Goal: Transaction & Acquisition: Purchase product/service

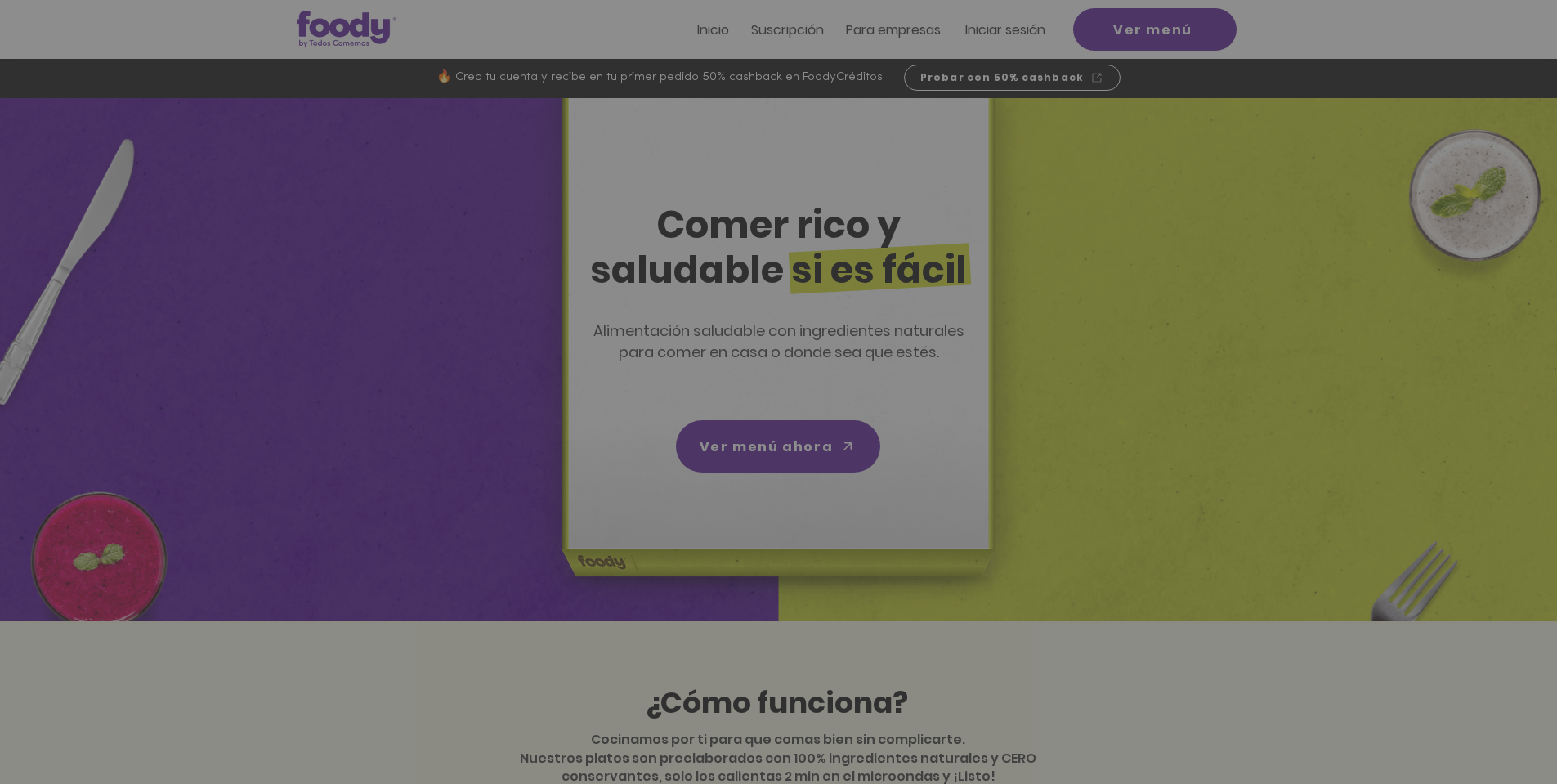
click at [931, 248] on icon "Volver al sitio" at bounding box center [930, 251] width 13 height 13
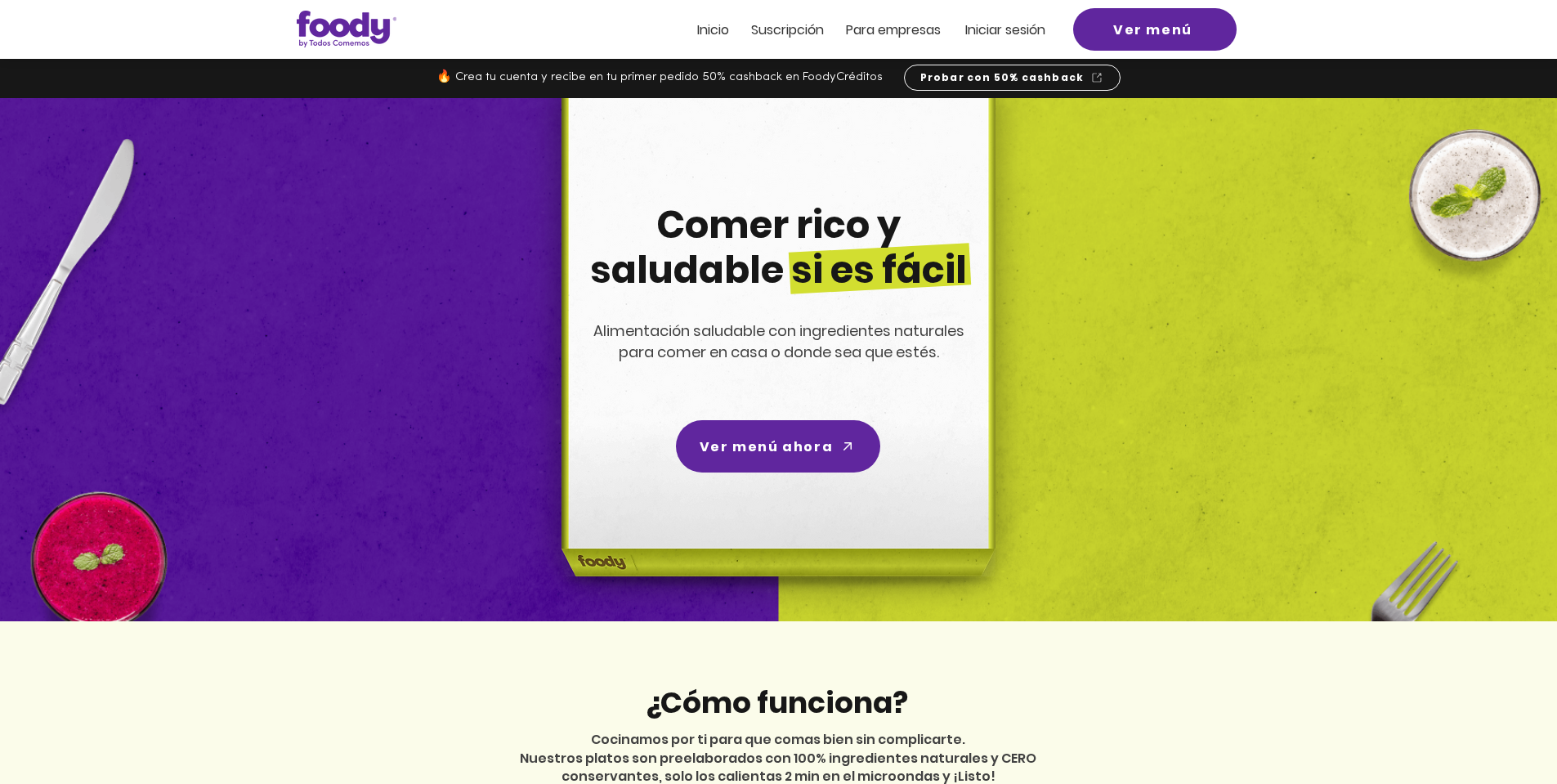
click at [1005, 44] on div at bounding box center [778, 29] width 1557 height 59
click at [1013, 32] on span "Iniciar sesión" at bounding box center [1004, 30] width 80 height 19
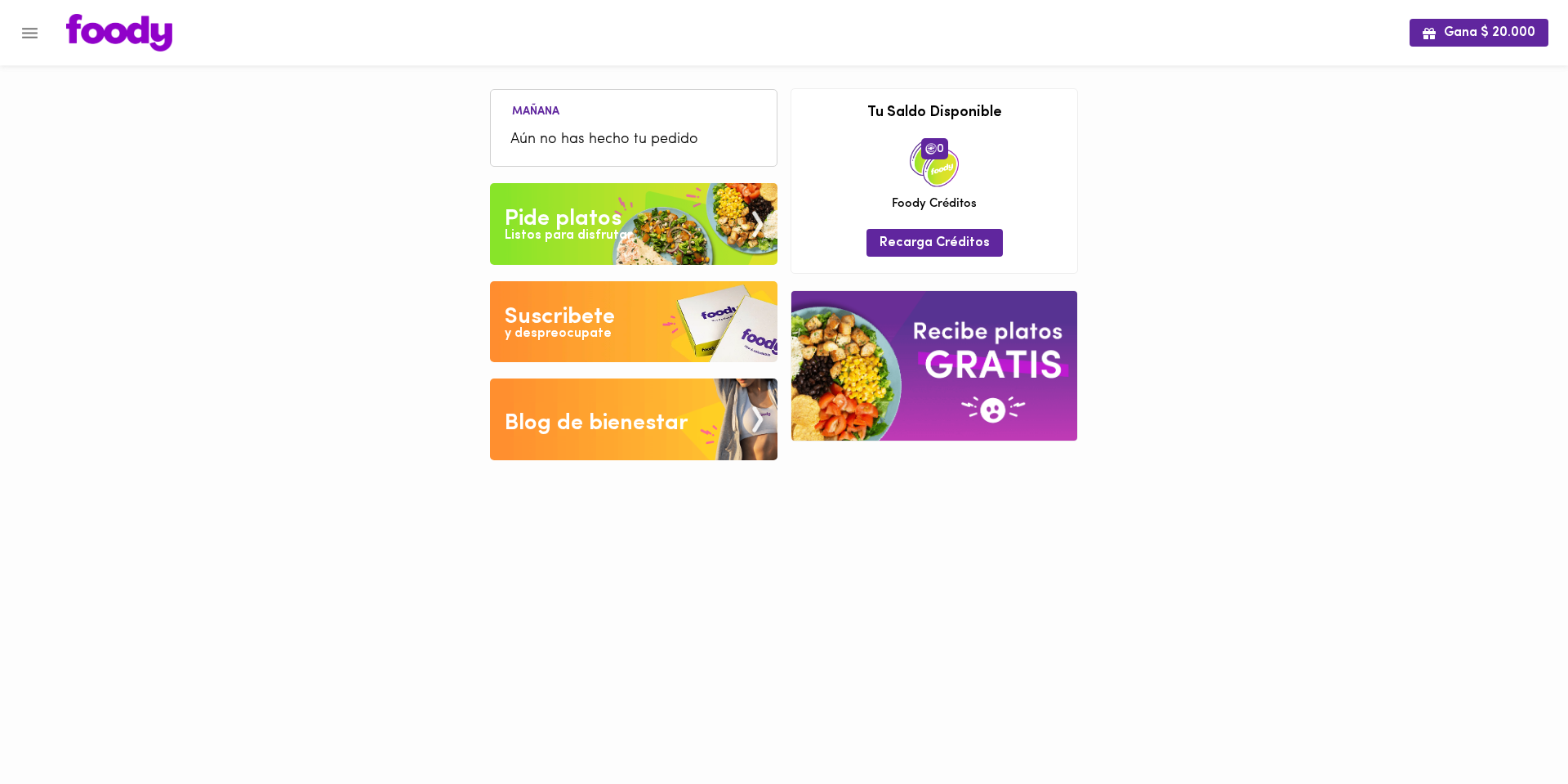
click at [30, 37] on icon "Menu" at bounding box center [30, 33] width 15 height 10
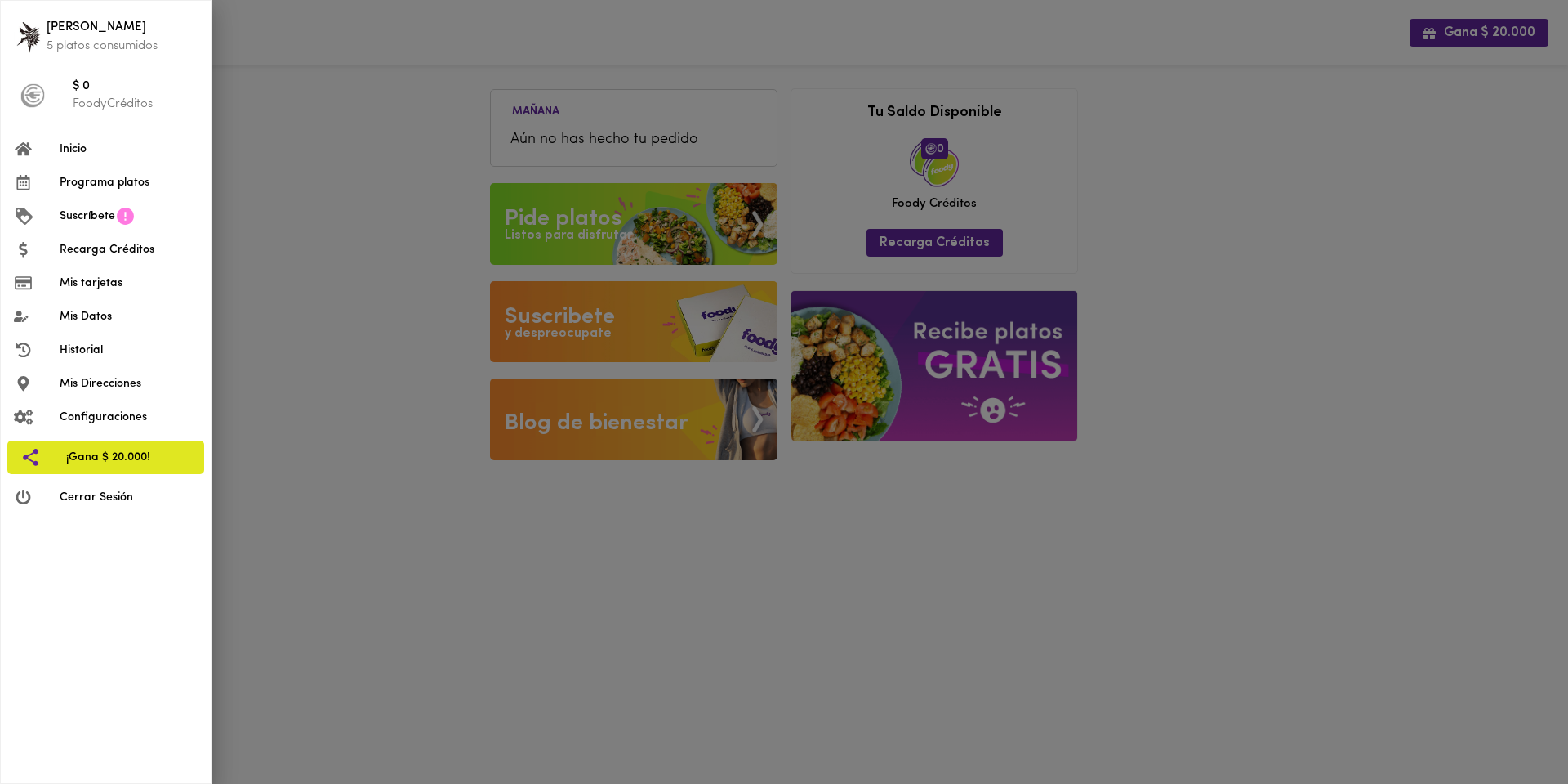
click at [97, 183] on span "Programa platos" at bounding box center [128, 183] width 138 height 17
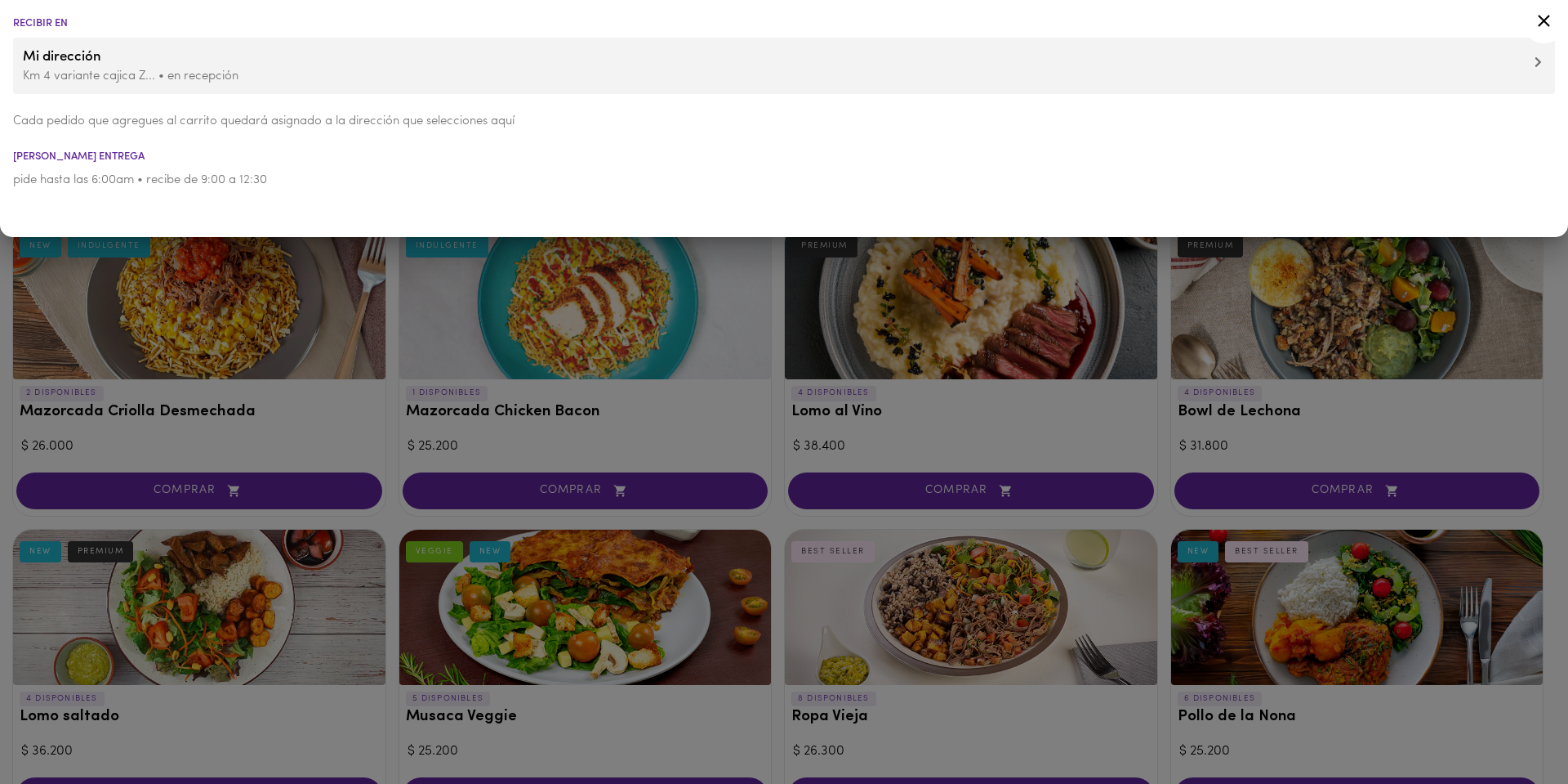
click at [1537, 16] on icon at bounding box center [1544, 21] width 21 height 21
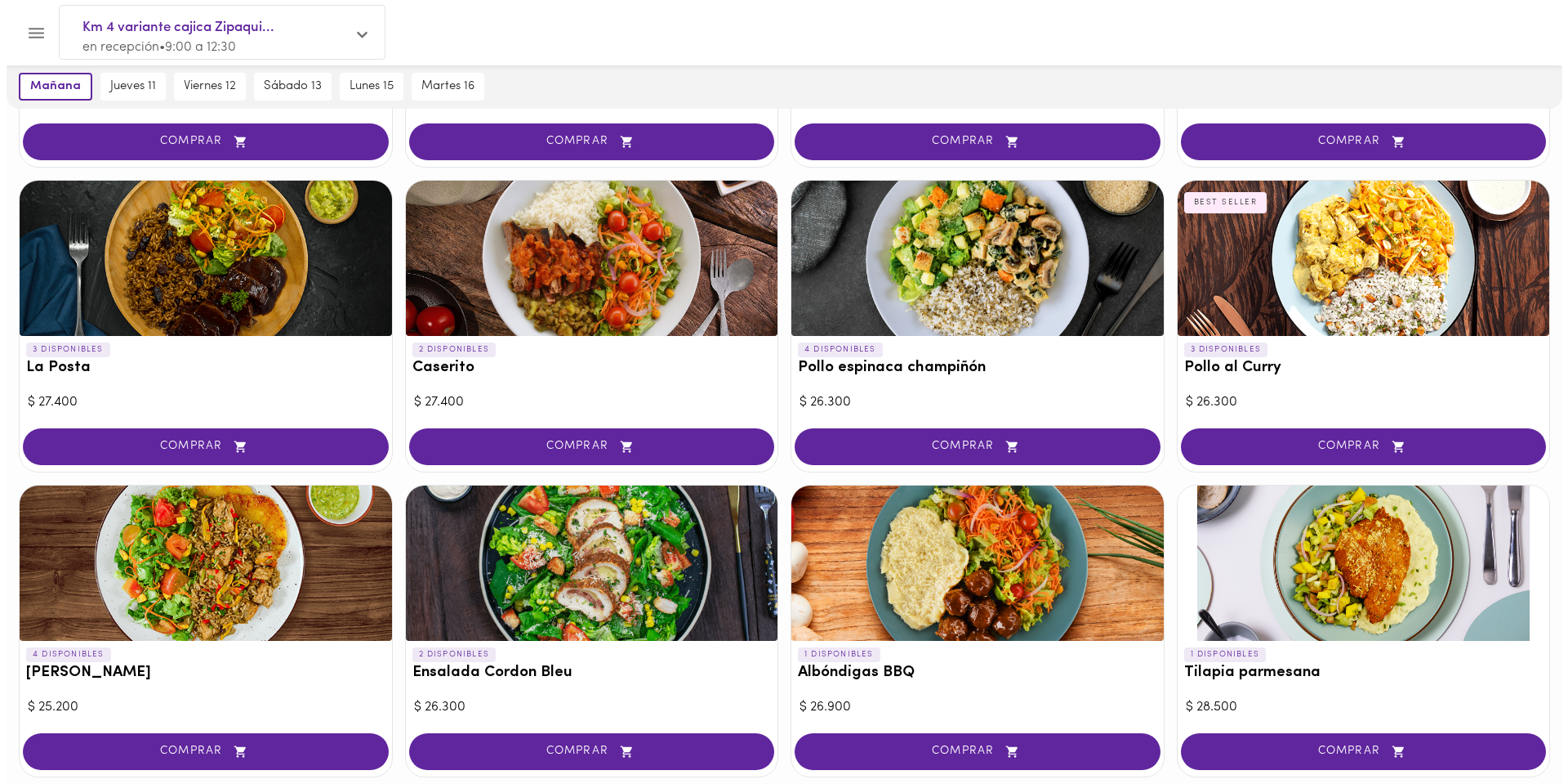
scroll to position [326, 0]
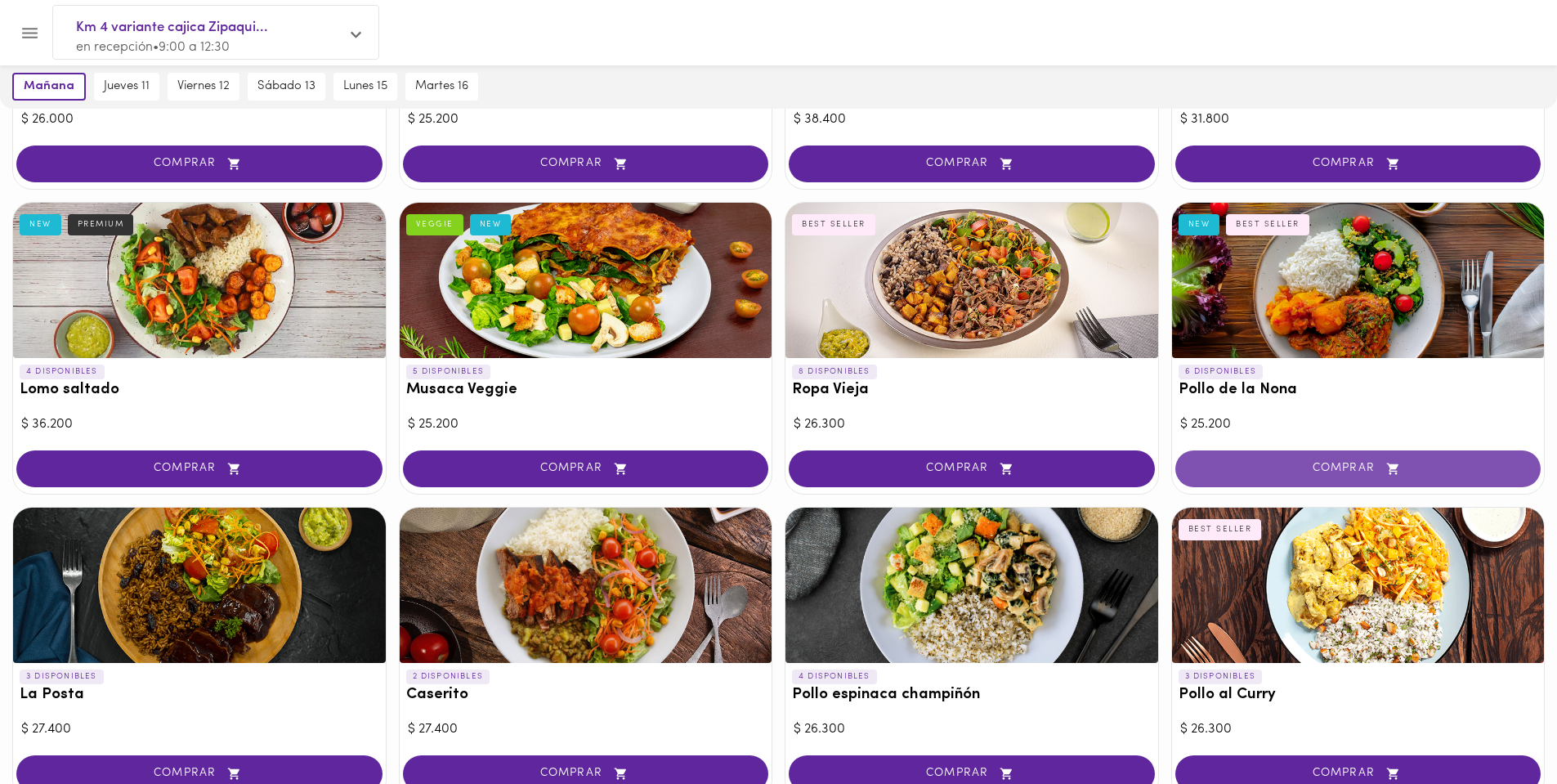
click at [1330, 470] on span "COMPRAR" at bounding box center [1358, 469] width 326 height 14
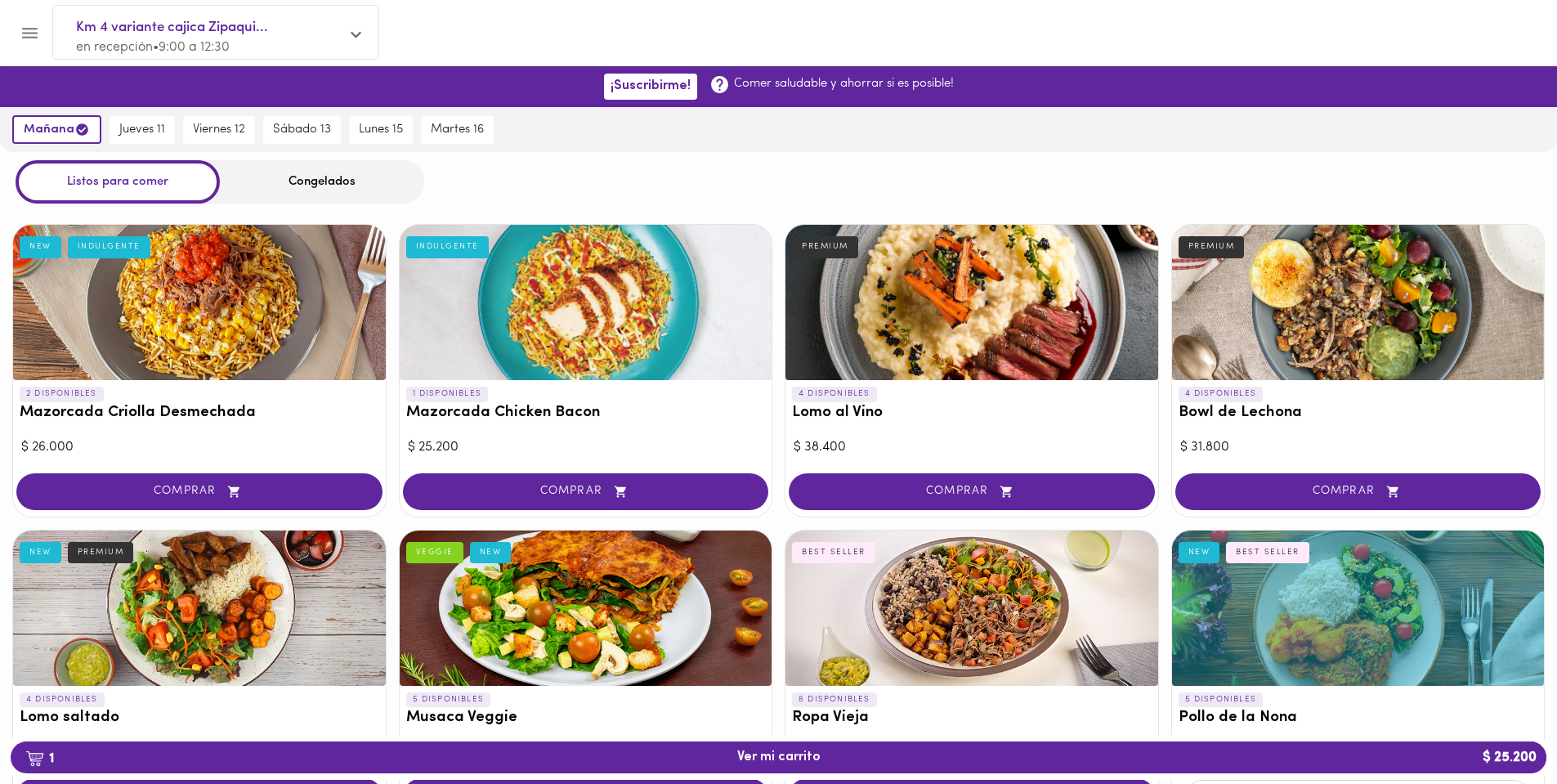
scroll to position [81, 0]
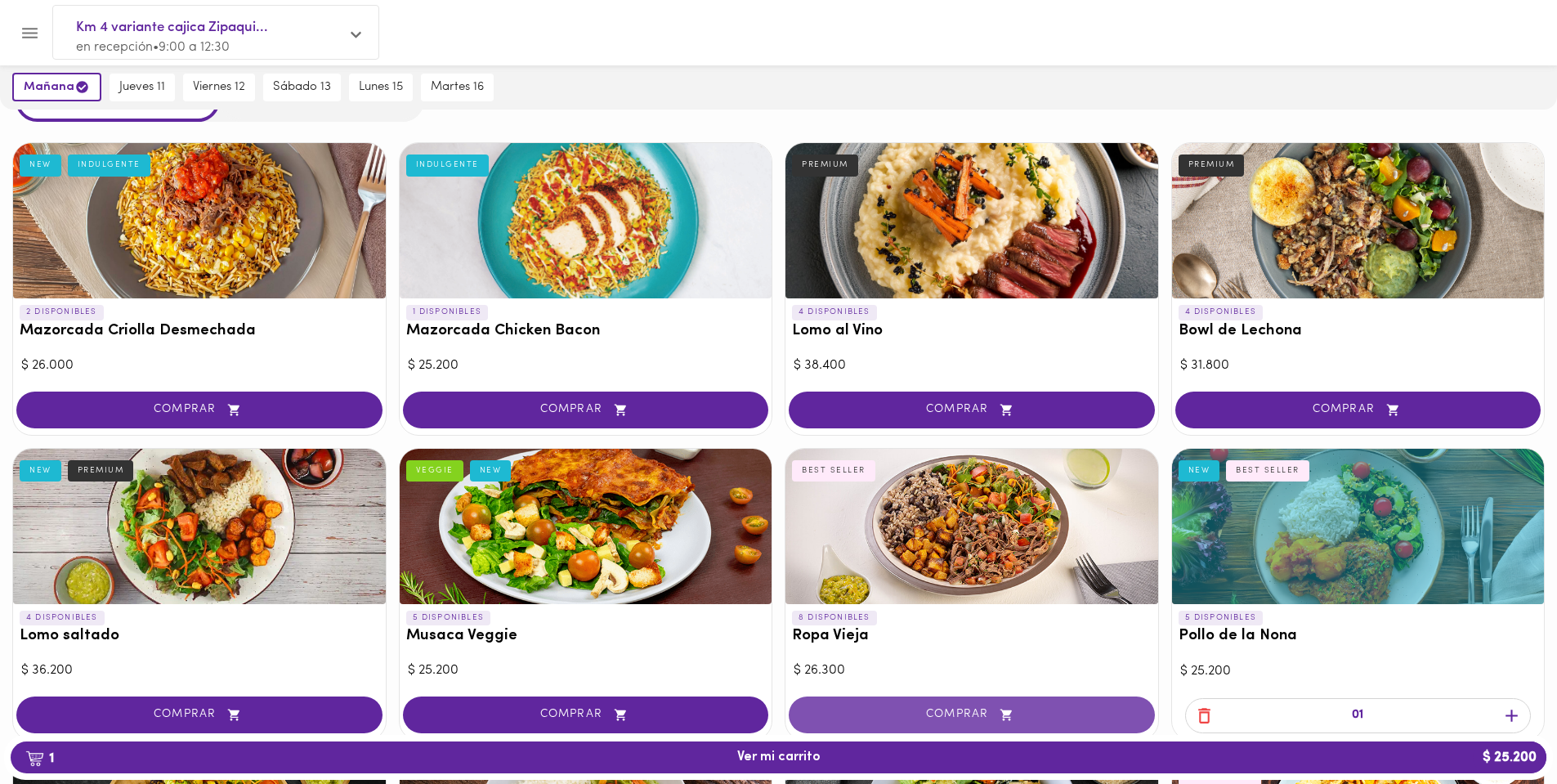
click at [955, 717] on span "COMPRAR" at bounding box center [972, 715] width 326 height 14
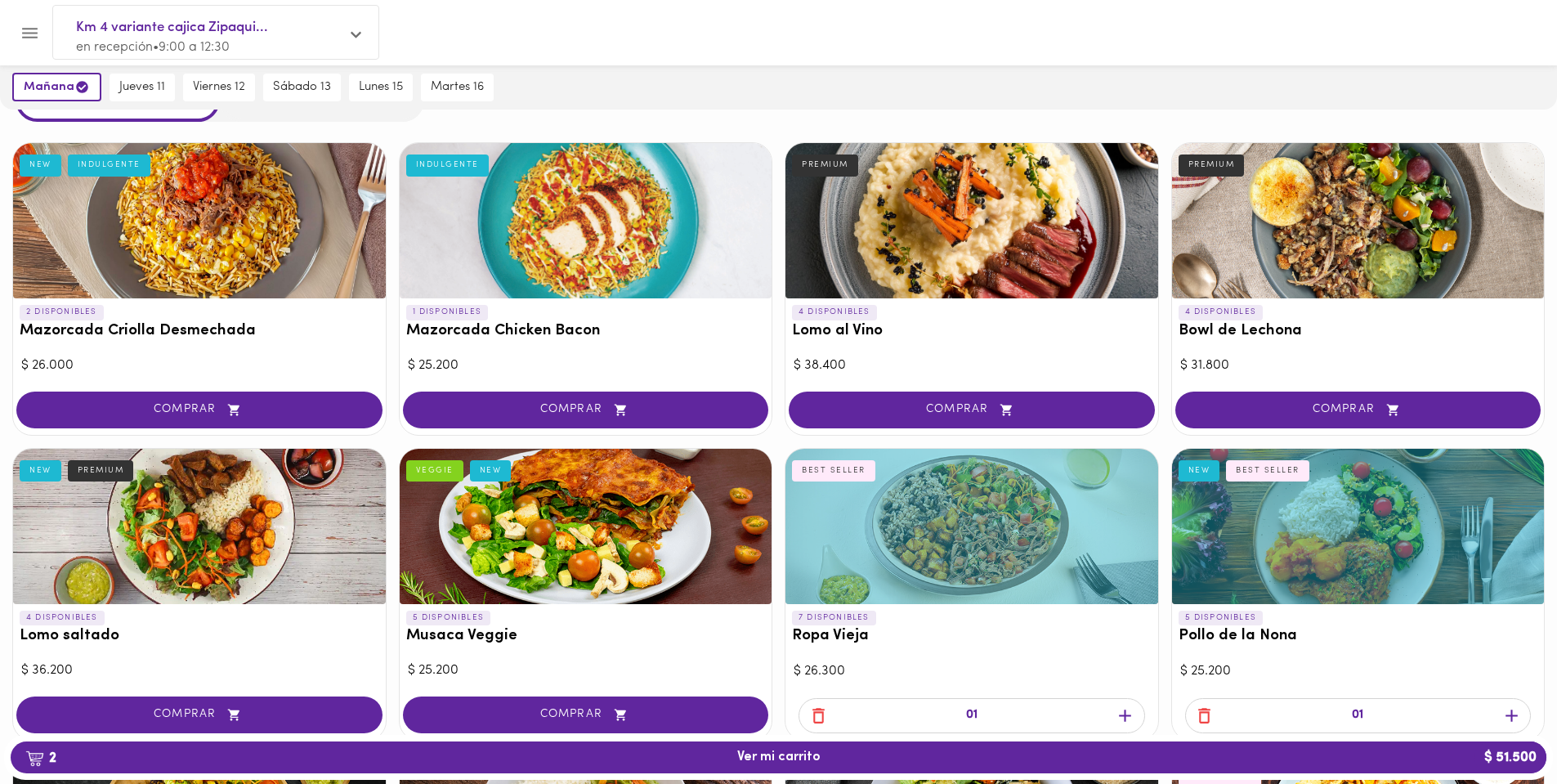
scroll to position [0, 0]
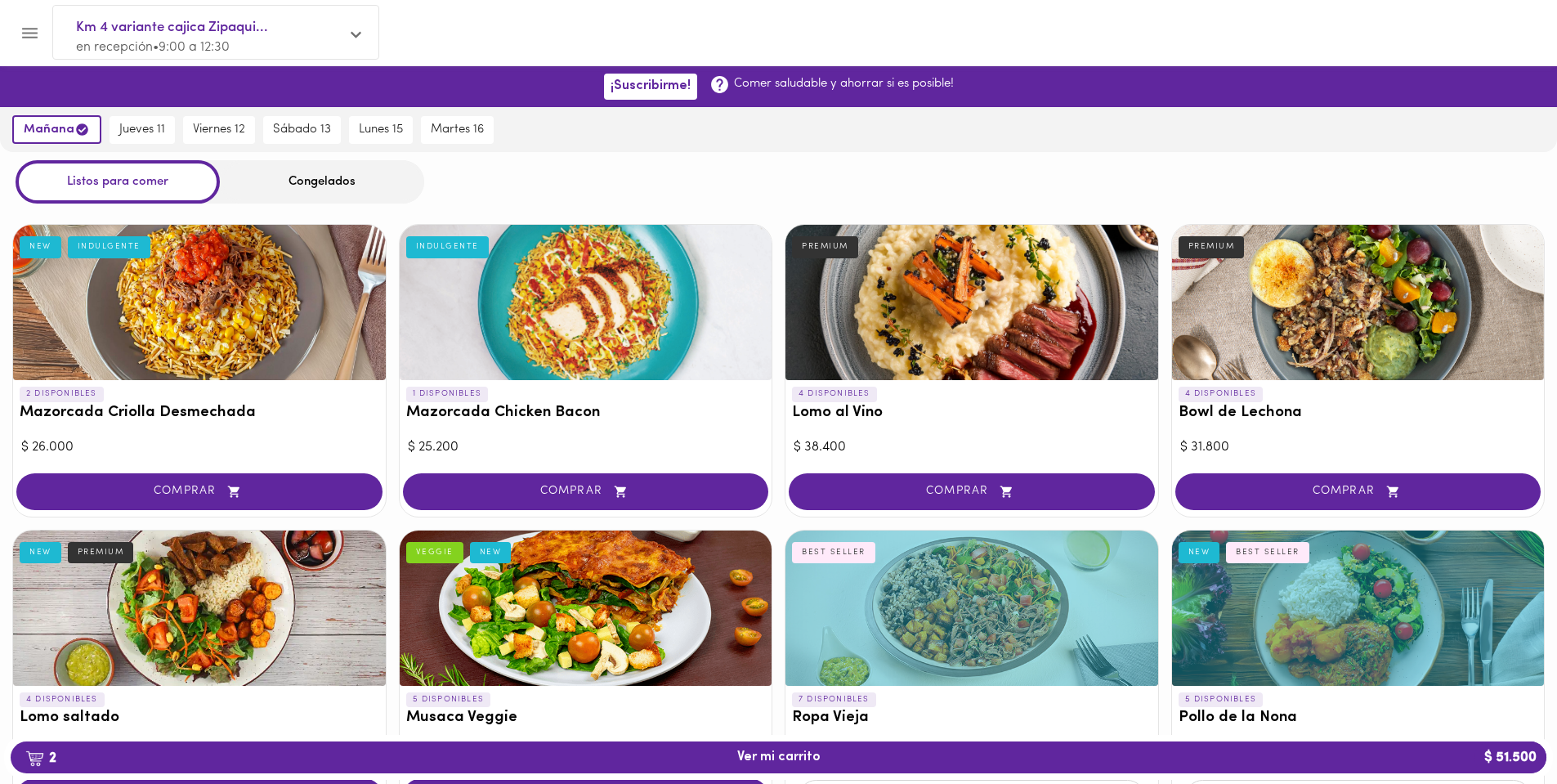
click at [320, 183] on div "Congelados" at bounding box center [322, 182] width 204 height 44
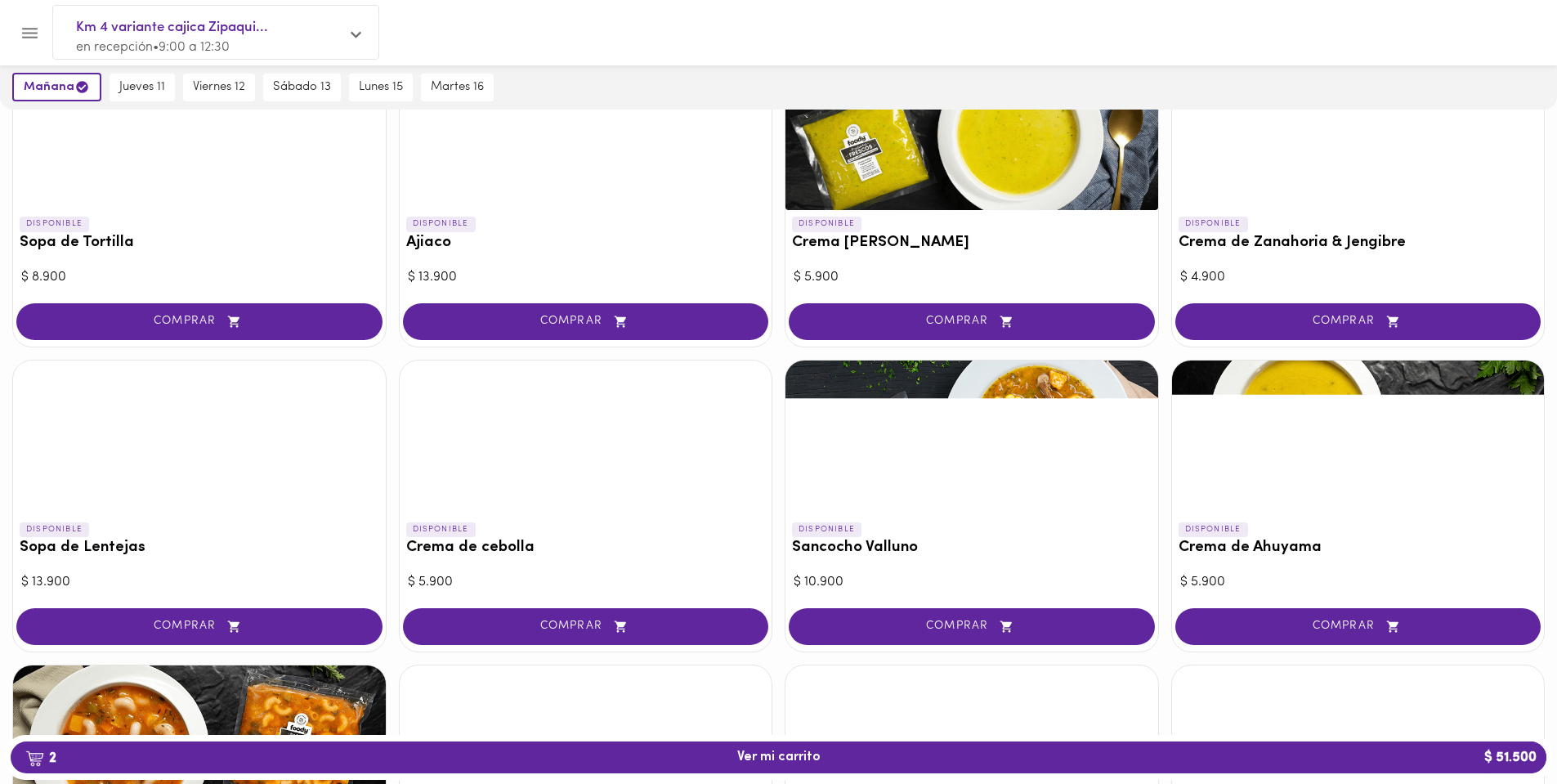
scroll to position [152, 0]
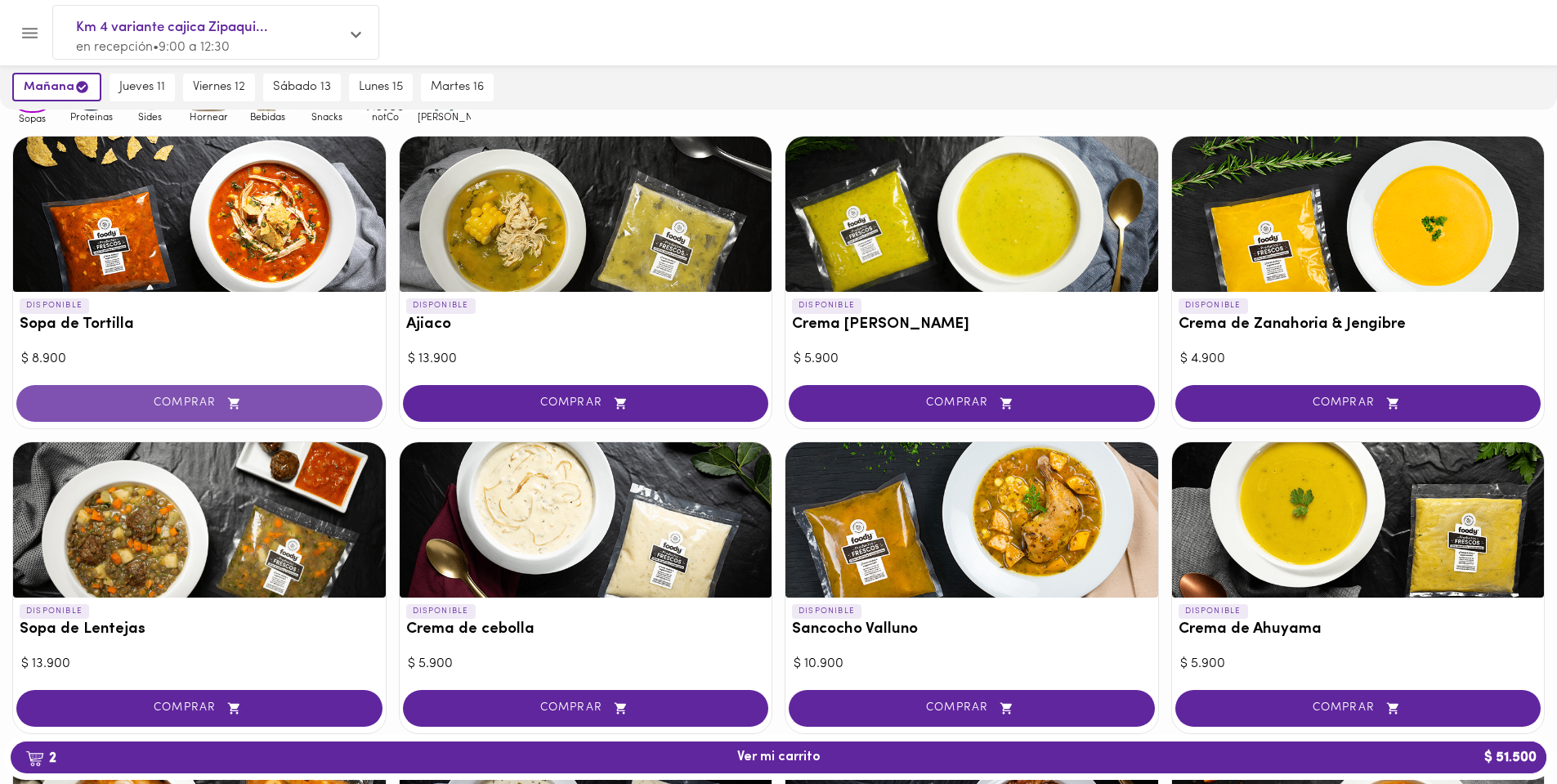
click at [185, 404] on span "COMPRAR" at bounding box center [200, 404] width 326 height 14
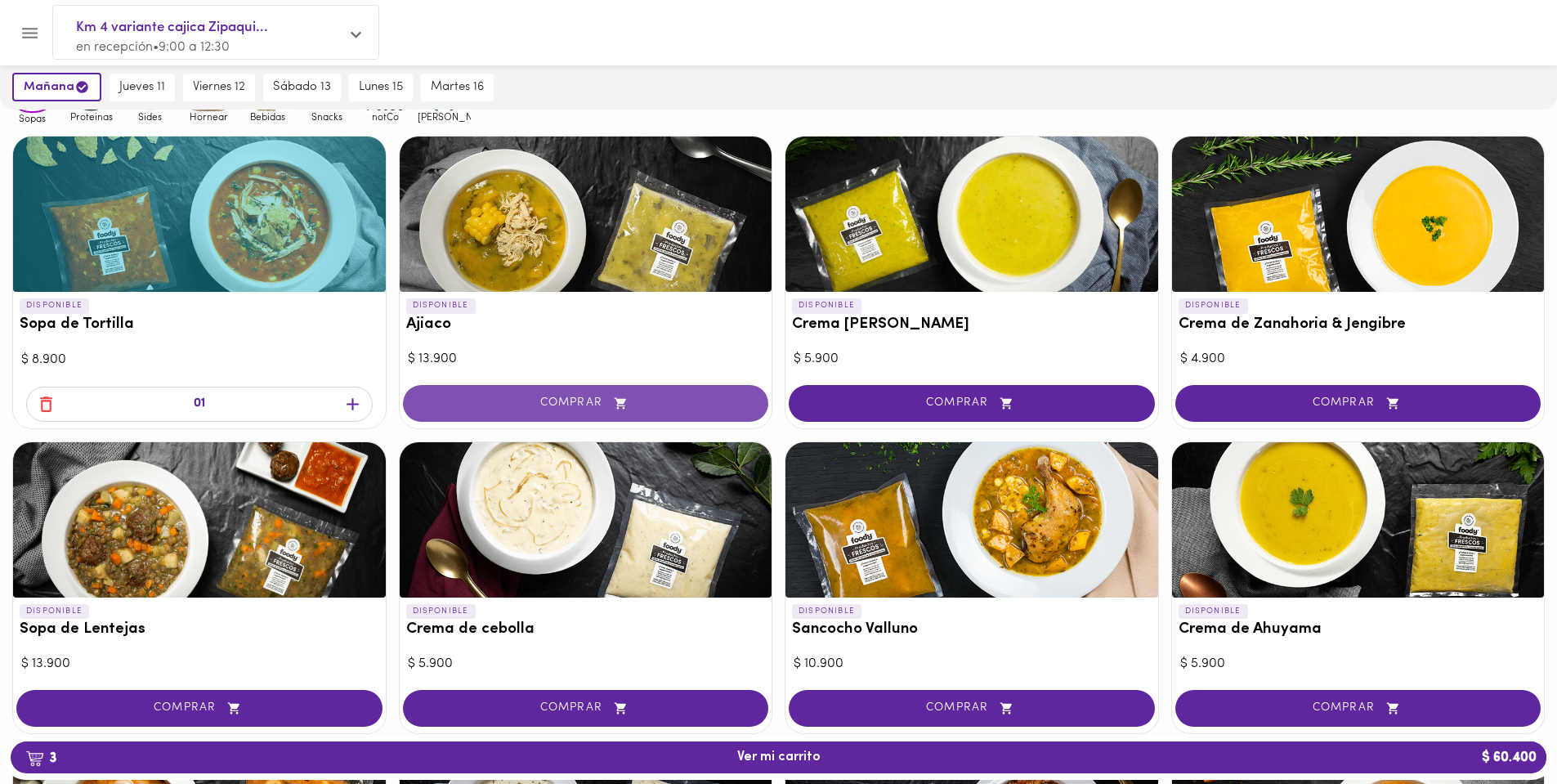
scroll to position [0, 0]
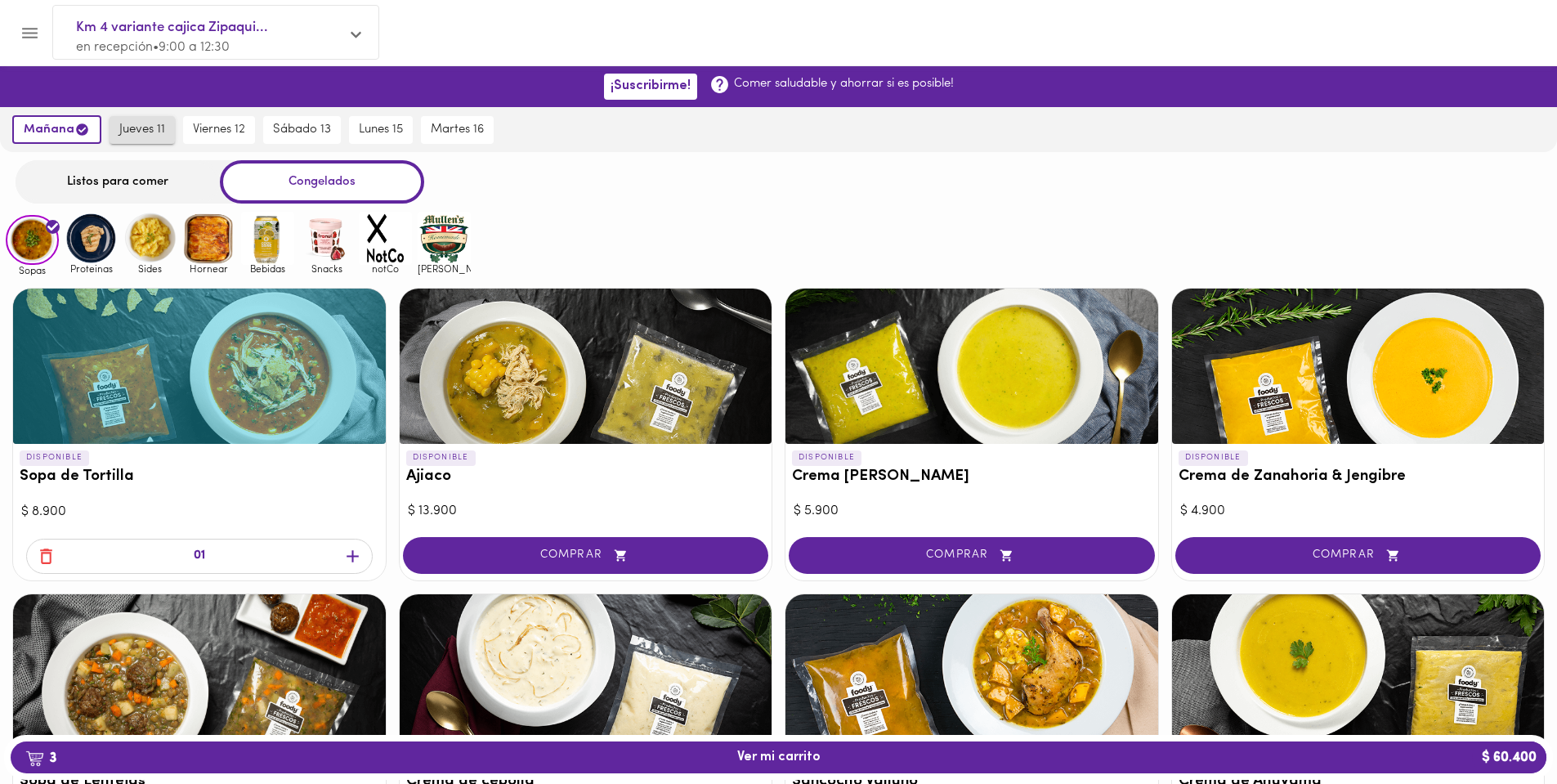
click at [143, 135] on span "jueves 11" at bounding box center [141, 129] width 45 height 15
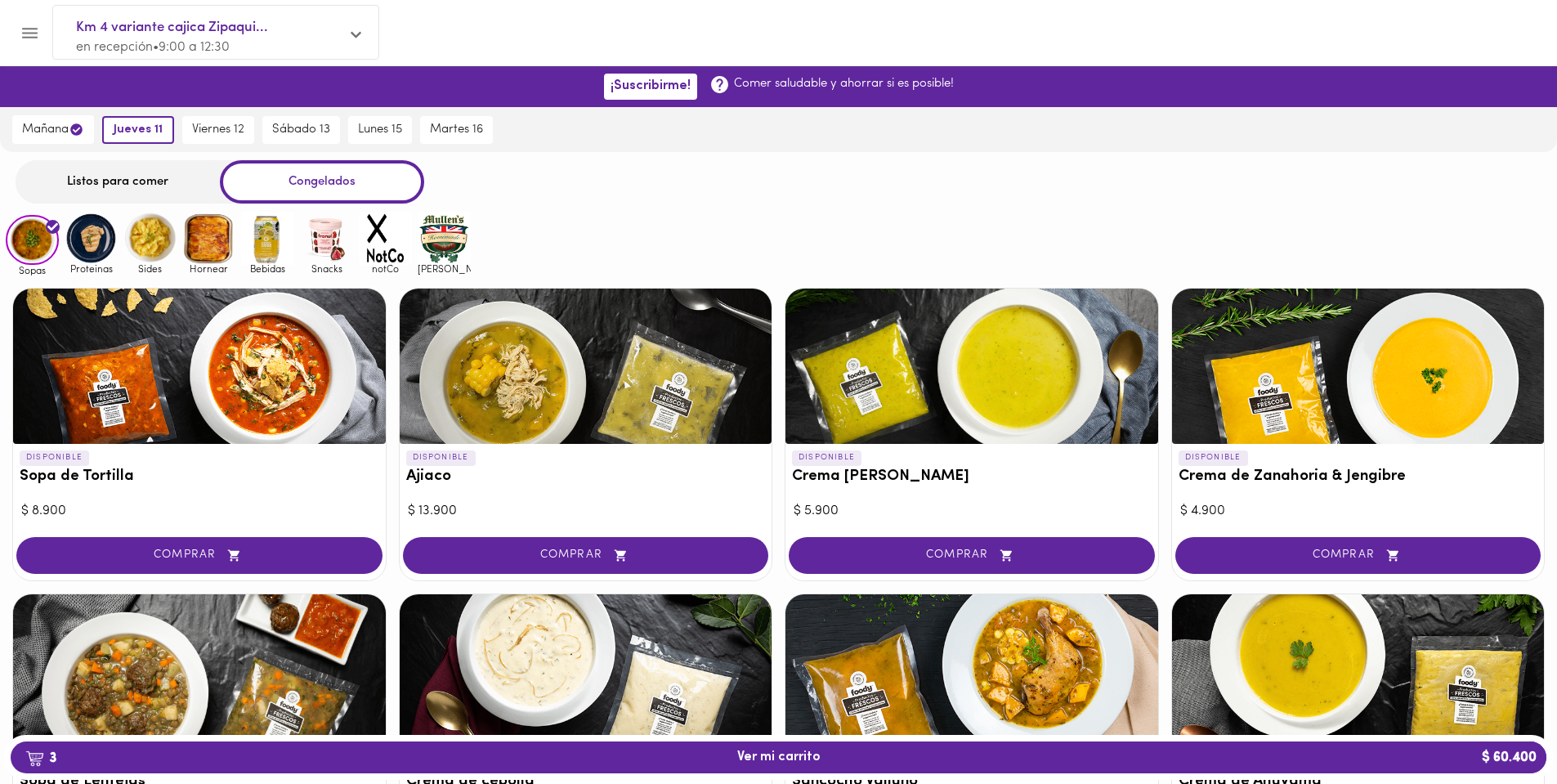
click at [147, 174] on div "Listos para comer" at bounding box center [117, 182] width 204 height 44
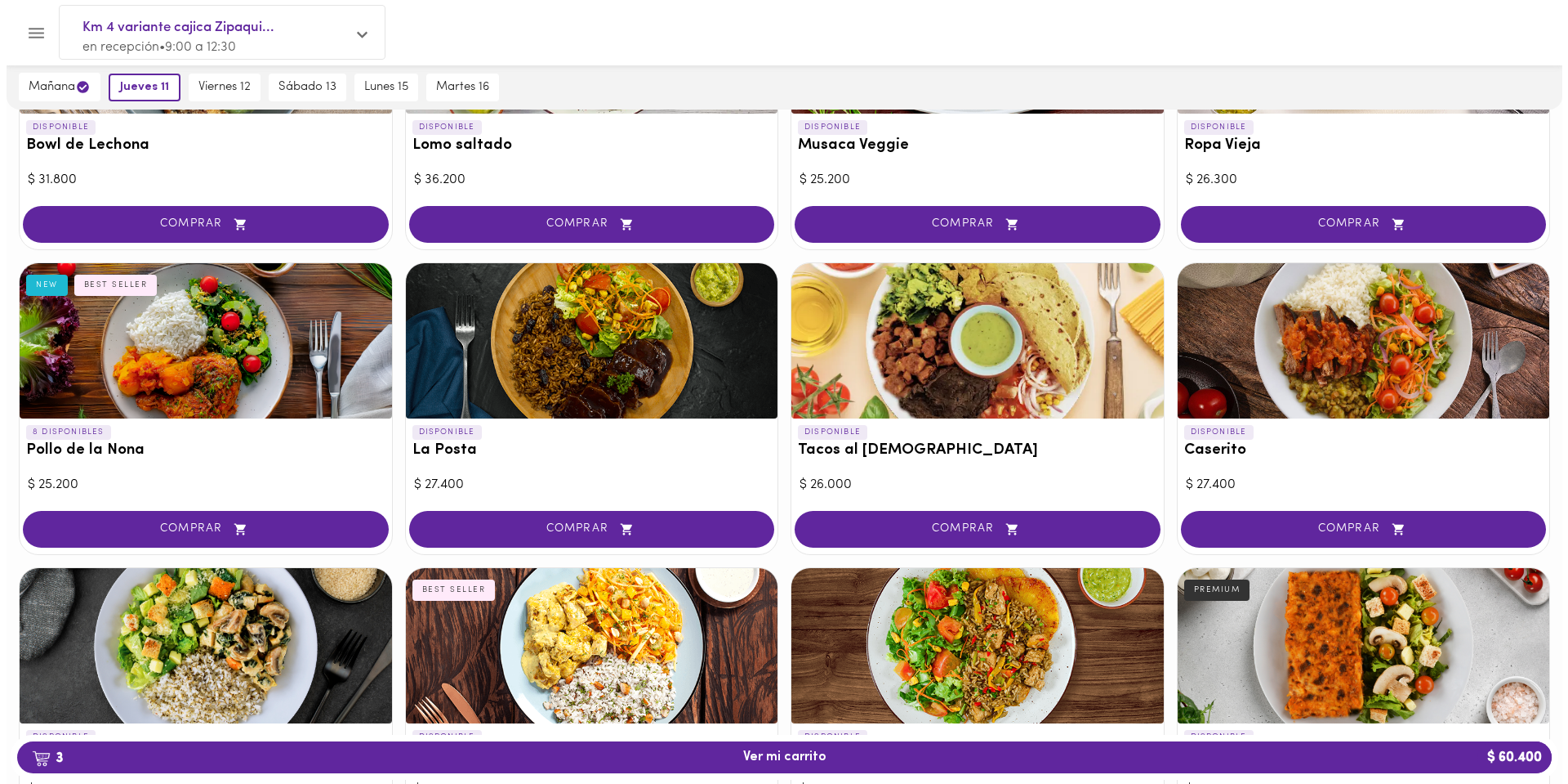
scroll to position [654, 0]
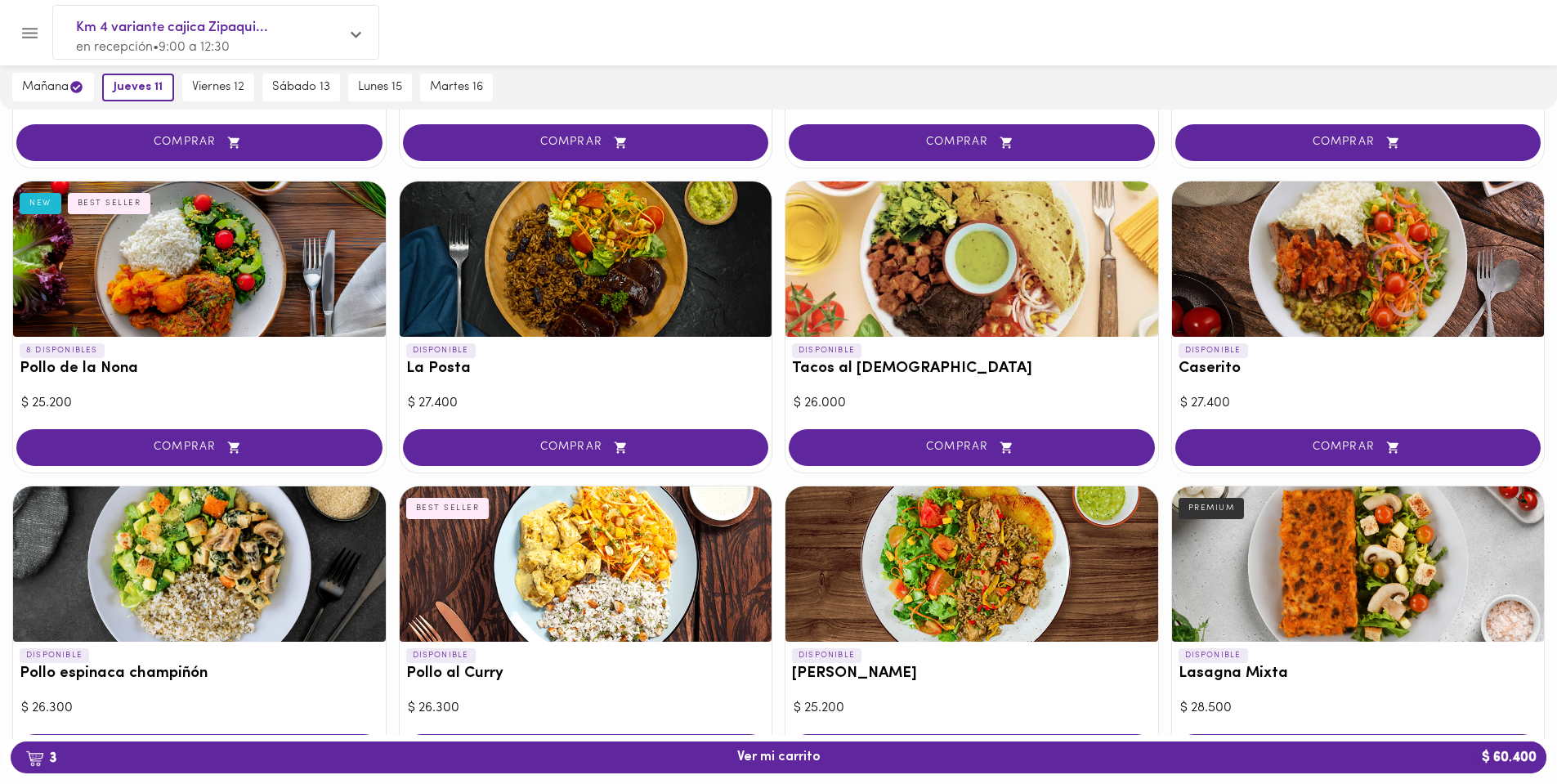
click at [160, 308] on div at bounding box center [199, 259] width 373 height 155
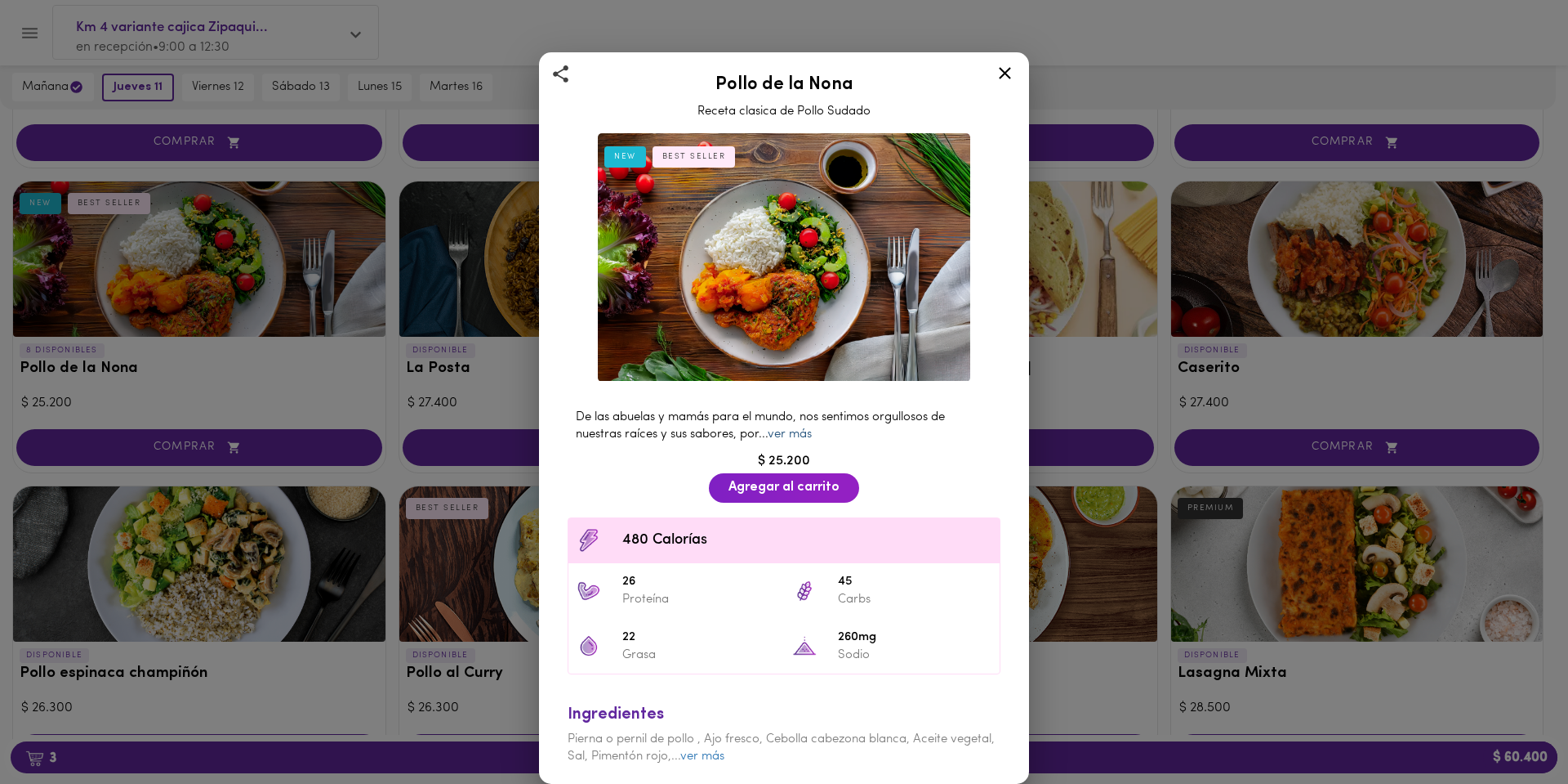
click at [791, 428] on link "ver más" at bounding box center [789, 434] width 44 height 12
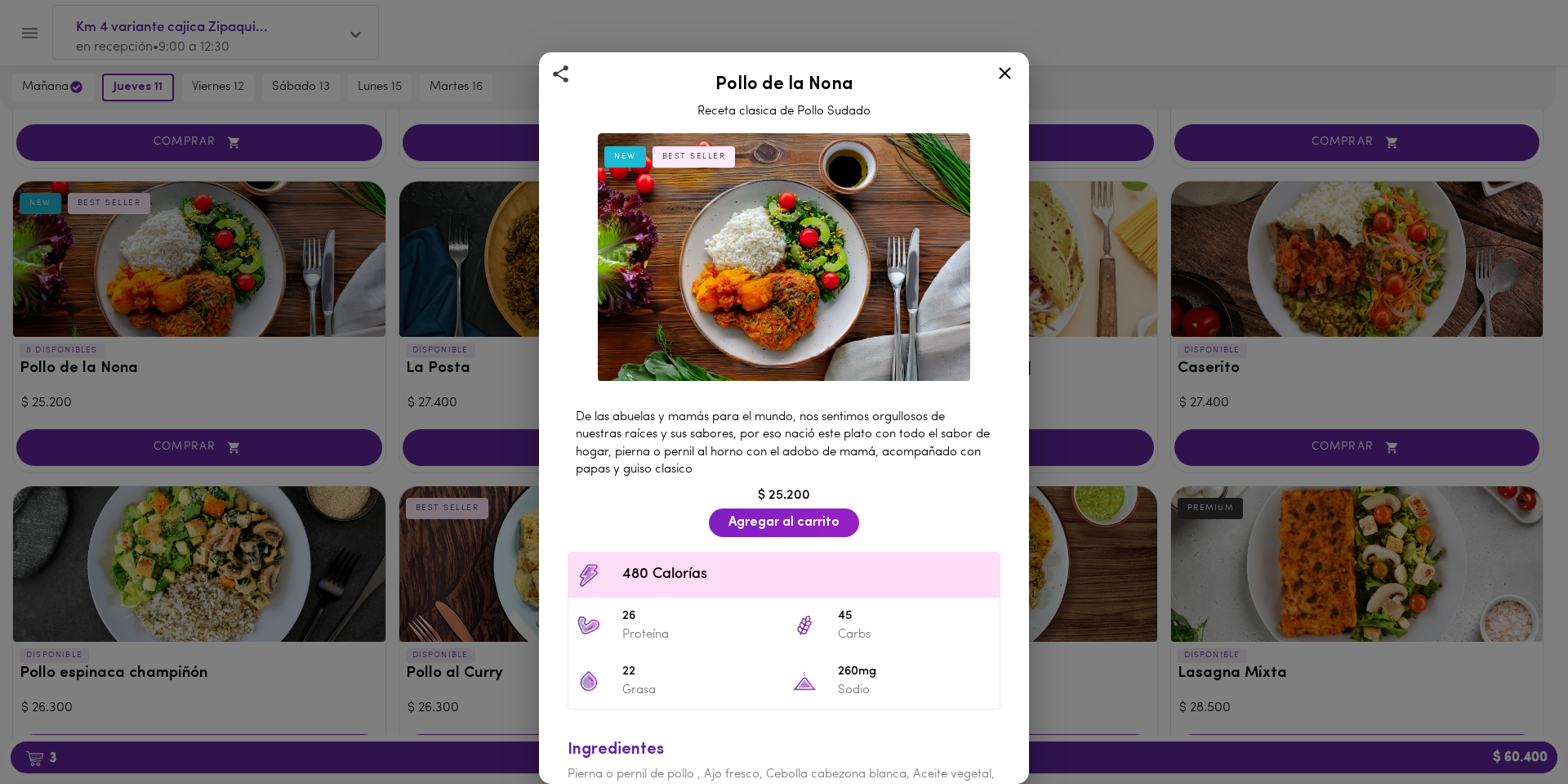
scroll to position [67, 0]
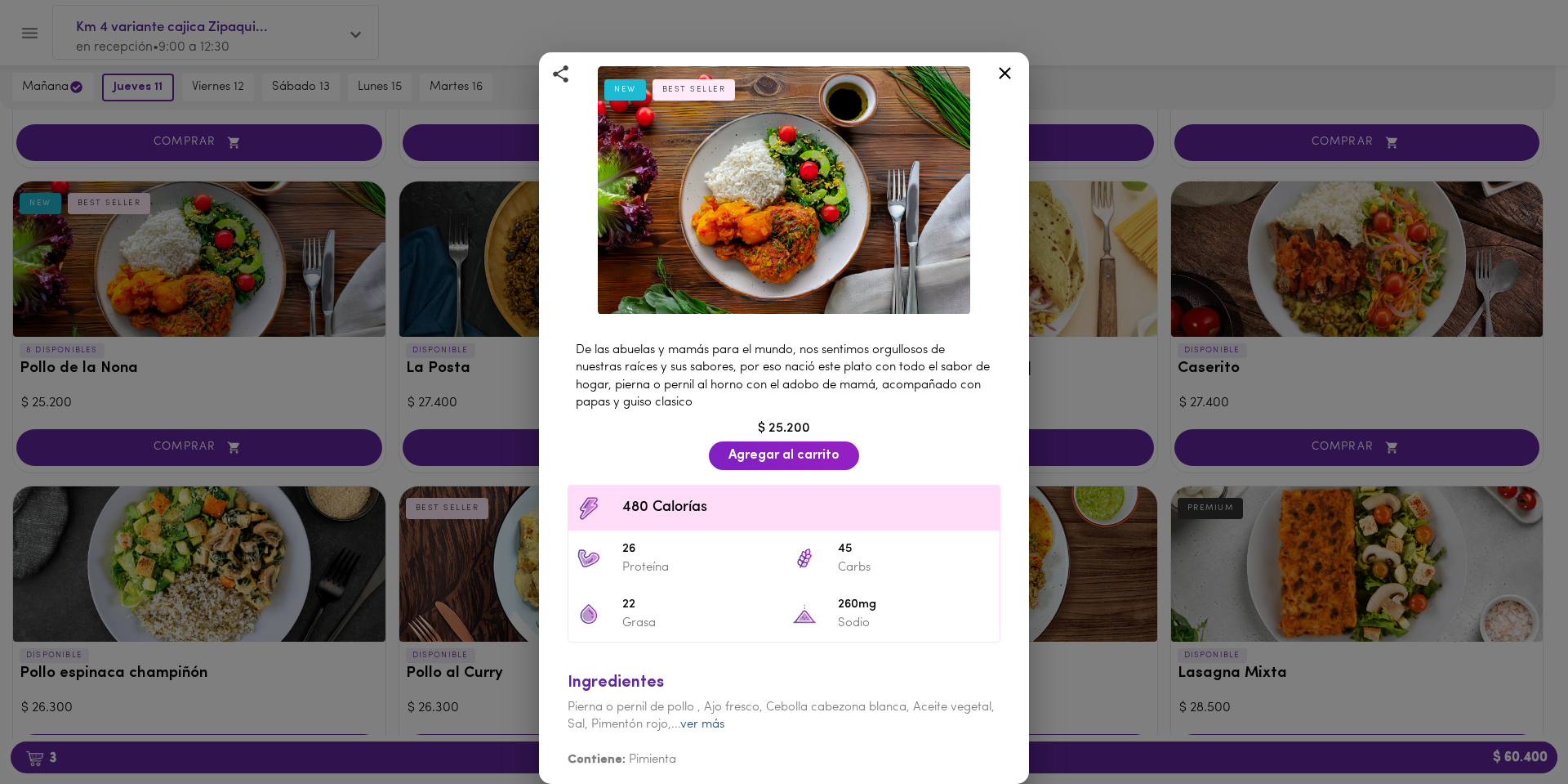
click at [724, 721] on link "ver más" at bounding box center [701, 724] width 44 height 12
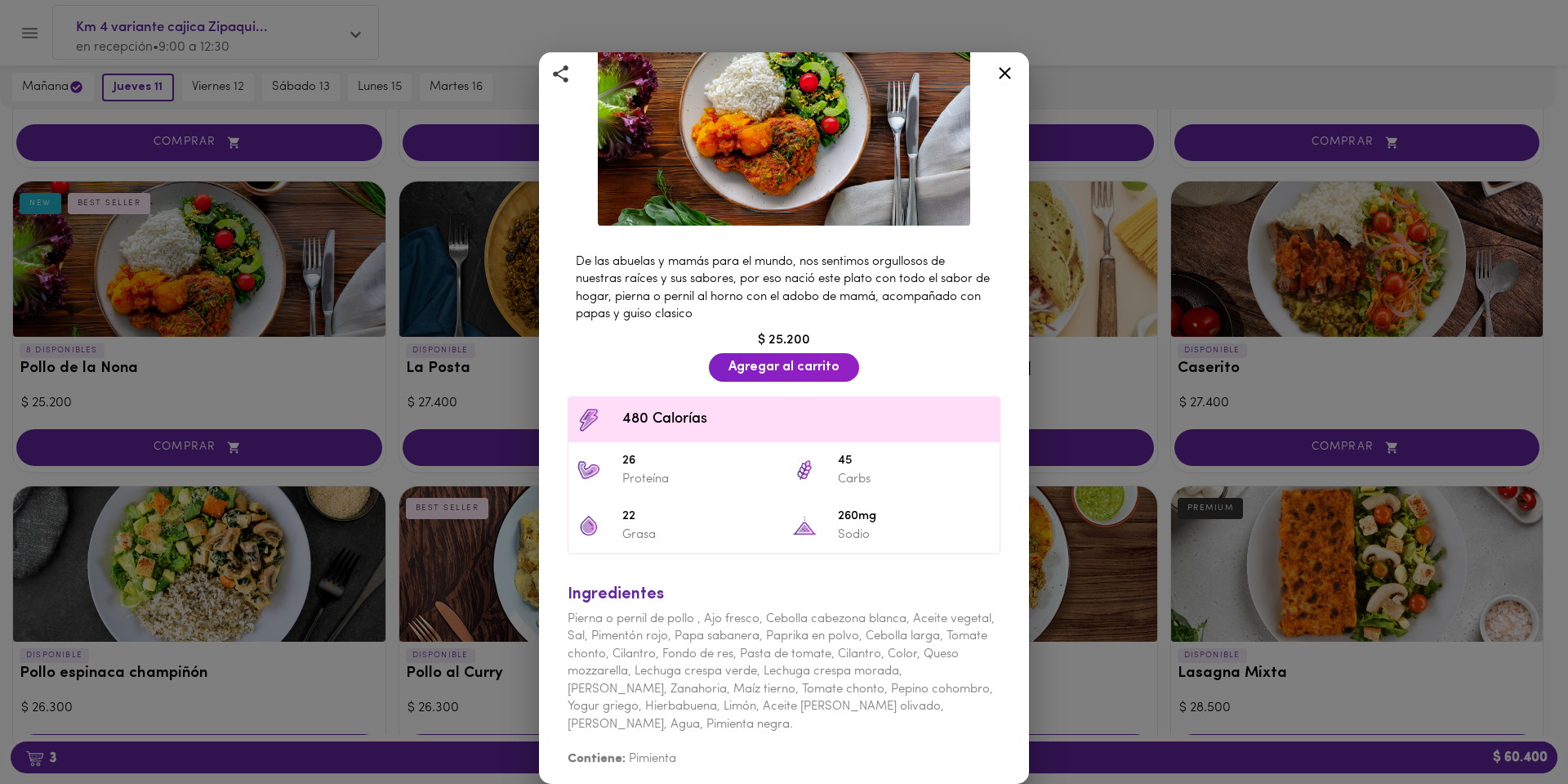
scroll to position [74, 0]
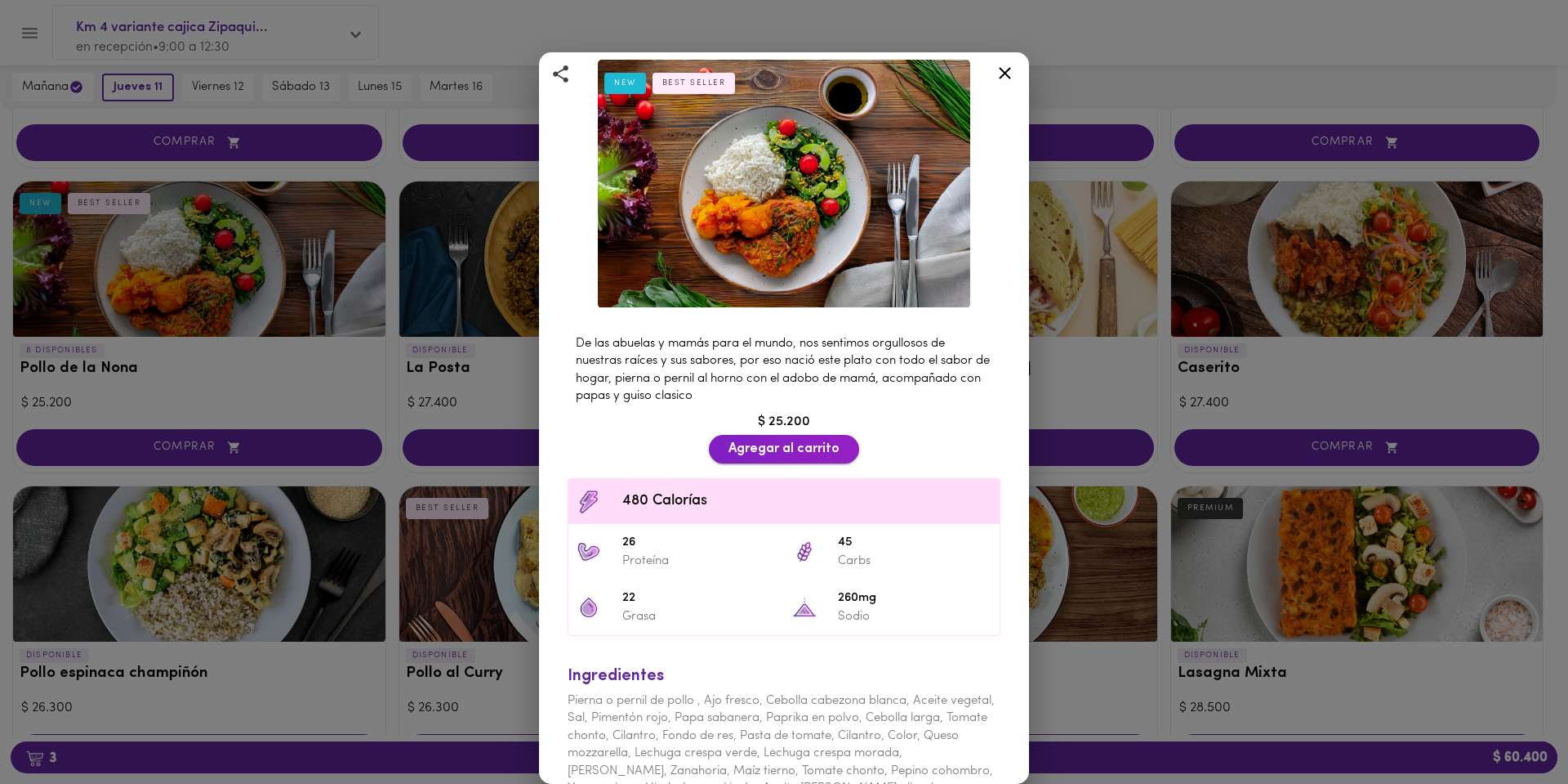
click at [746, 441] on span "Agregar al carrito" at bounding box center [784, 449] width 111 height 15
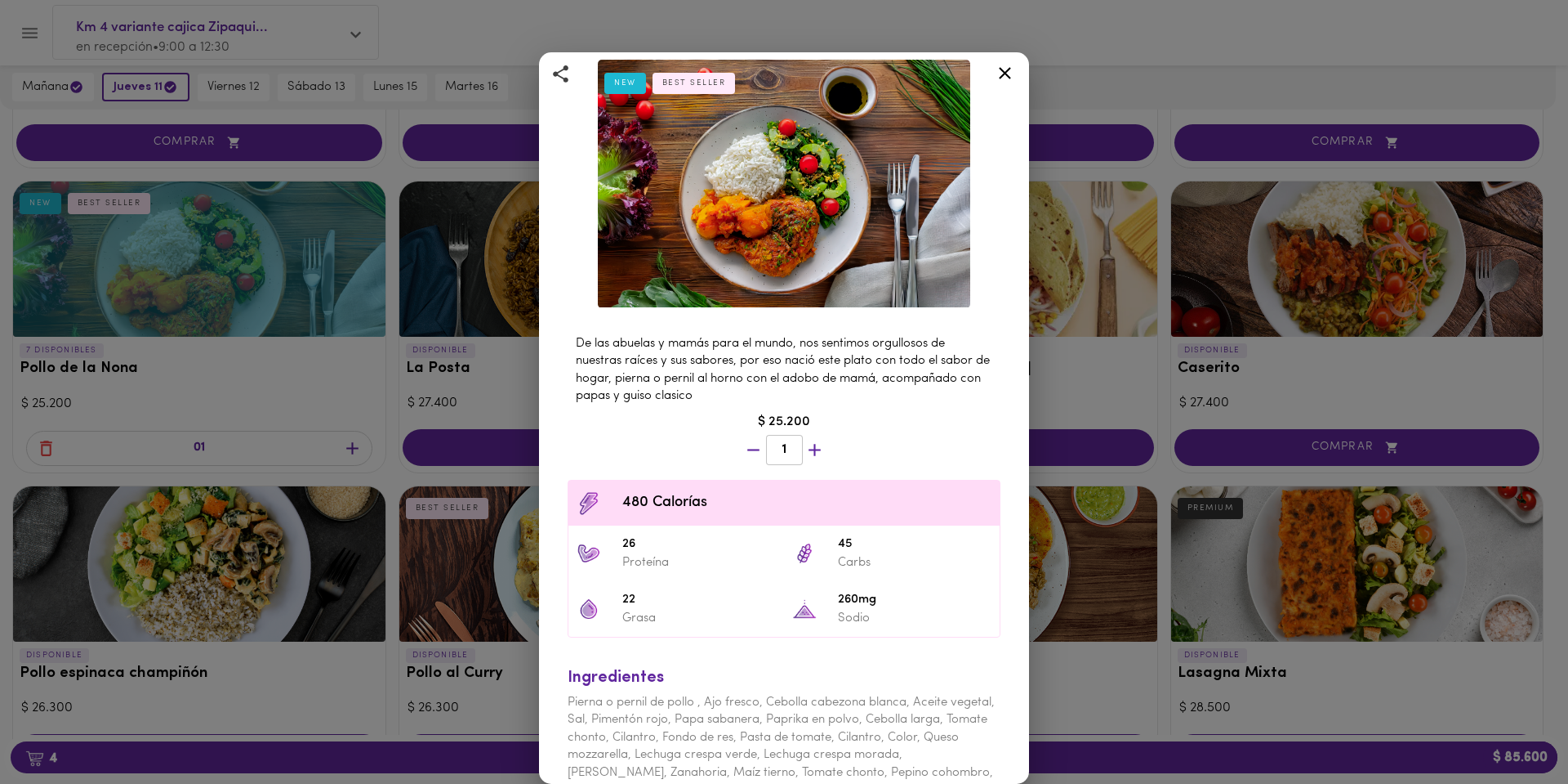
click at [1005, 81] on icon at bounding box center [1005, 73] width 21 height 21
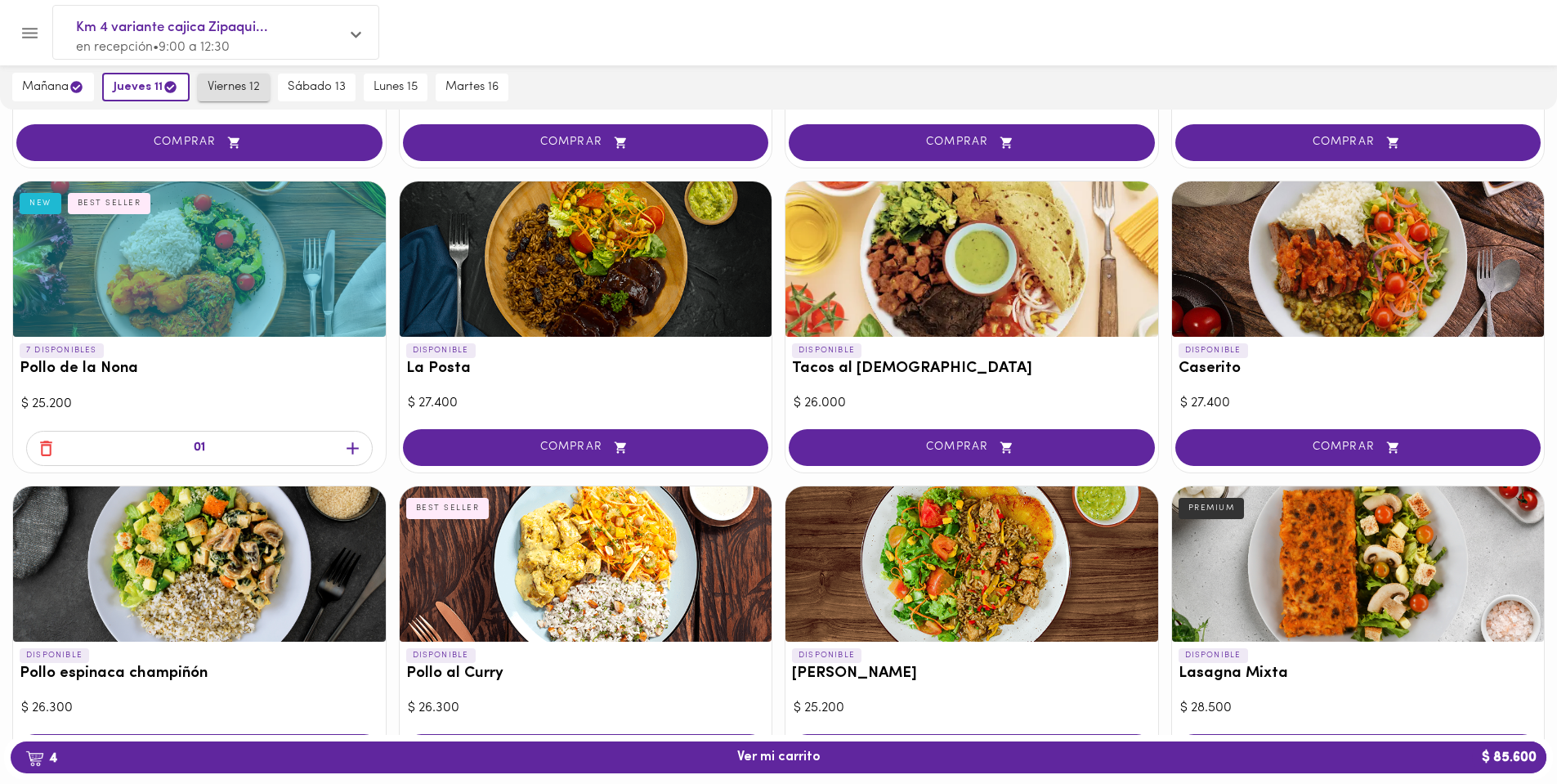
click at [232, 85] on span "viernes 12" at bounding box center [233, 87] width 52 height 15
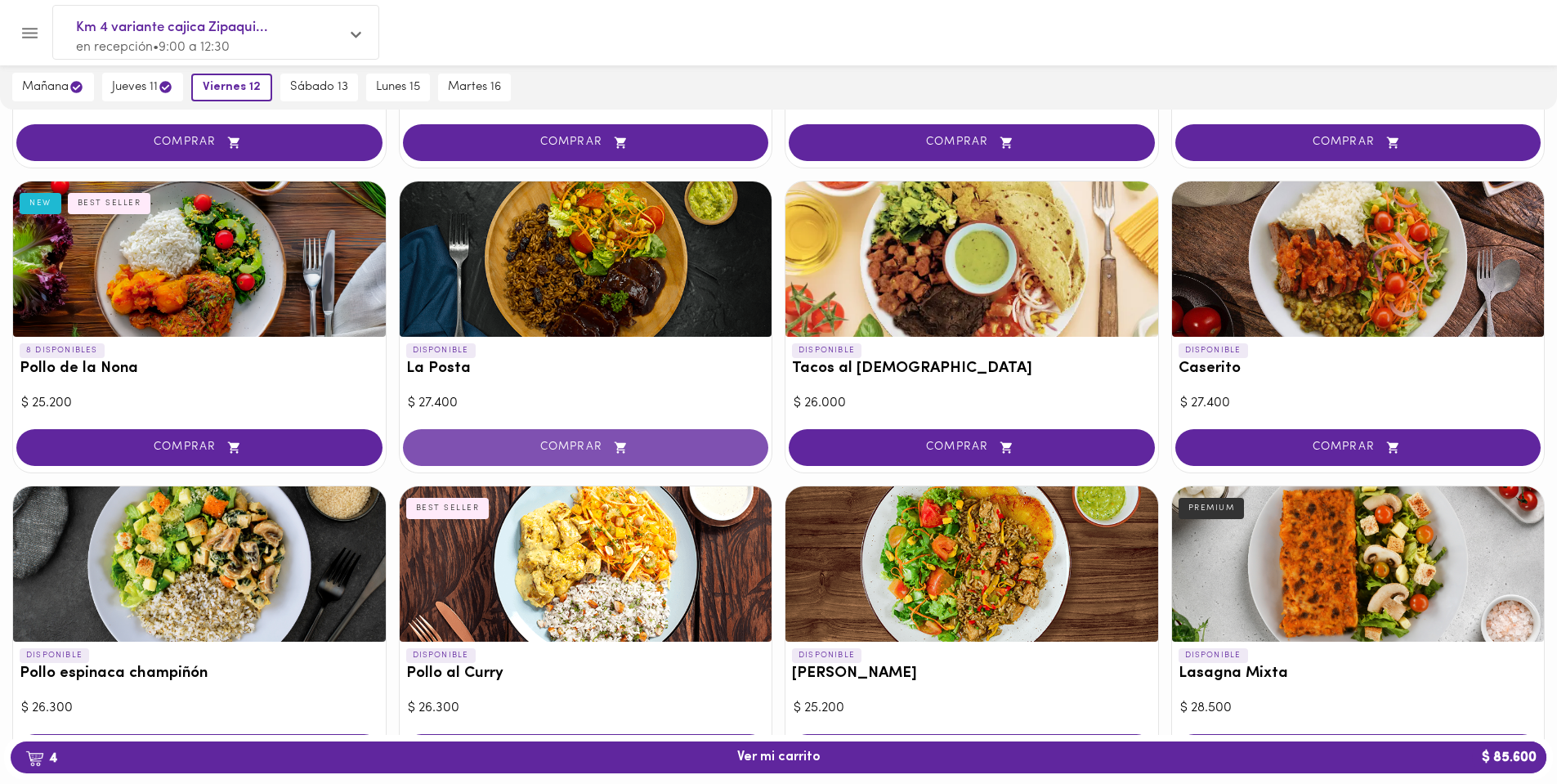
click at [590, 441] on span "COMPRAR" at bounding box center [586, 447] width 326 height 14
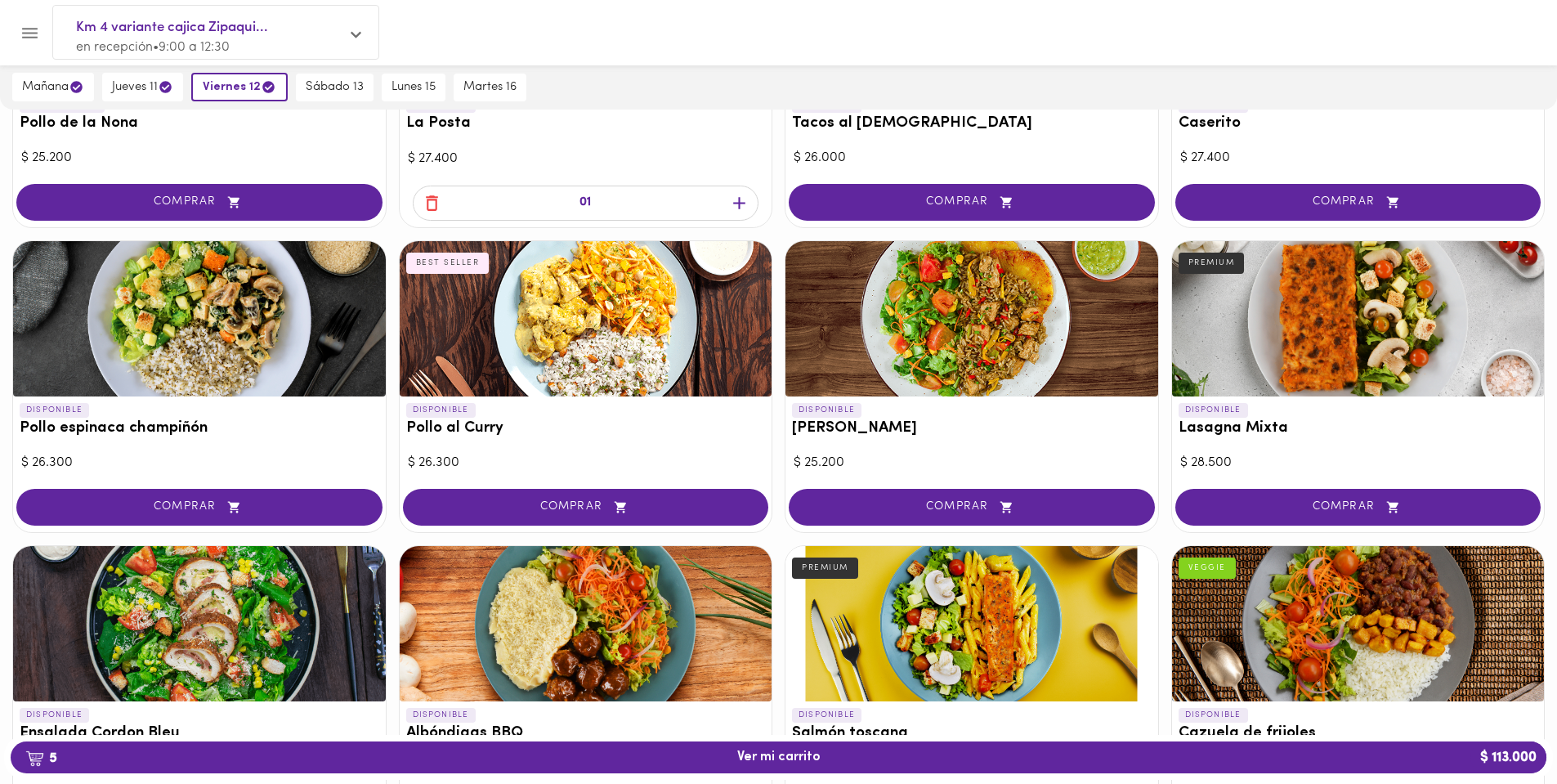
scroll to position [817, 0]
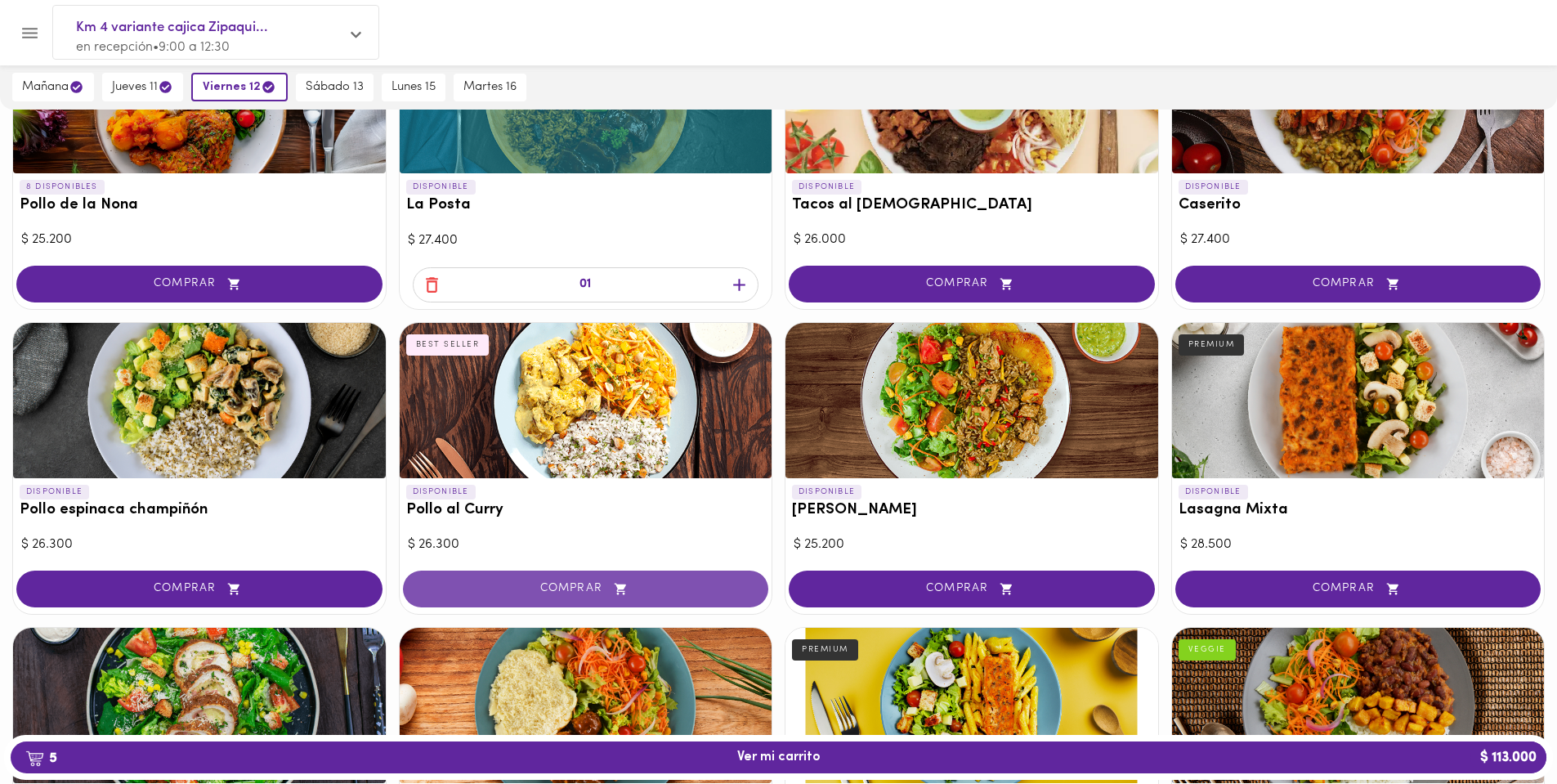
click at [575, 593] on span "COMPRAR" at bounding box center [586, 589] width 326 height 14
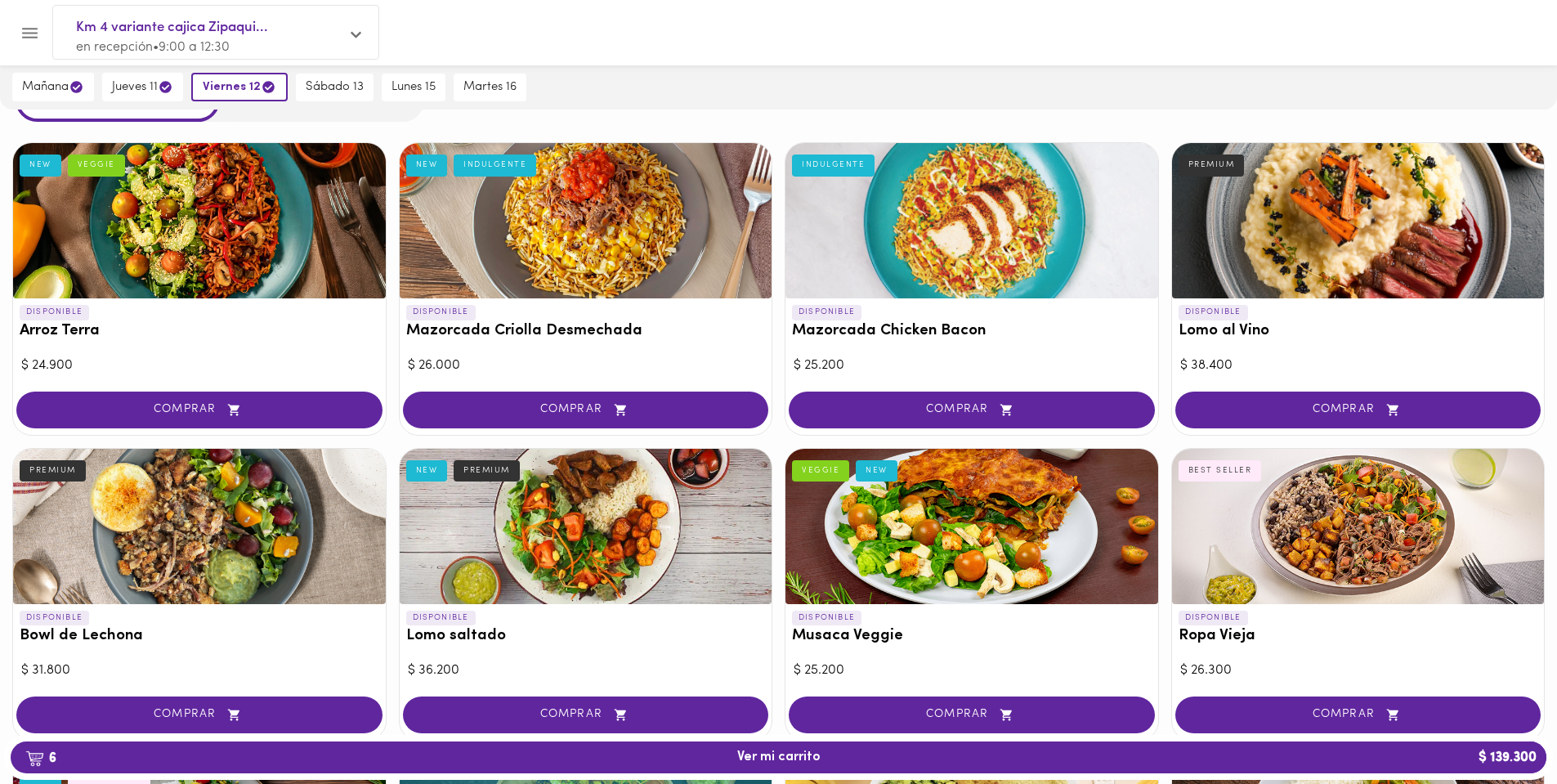
scroll to position [0, 0]
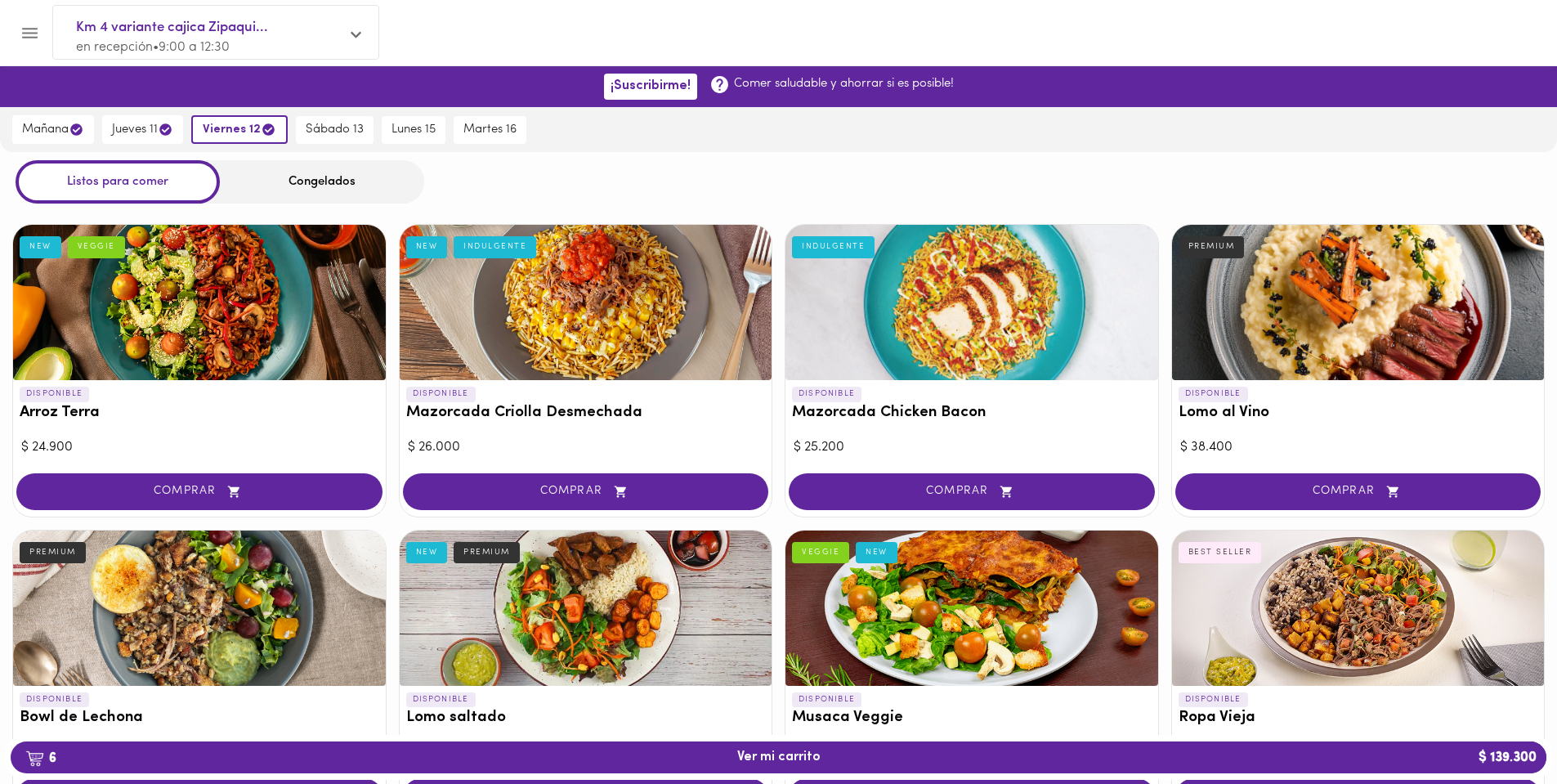
click at [326, 182] on div "Congelados" at bounding box center [322, 182] width 204 height 44
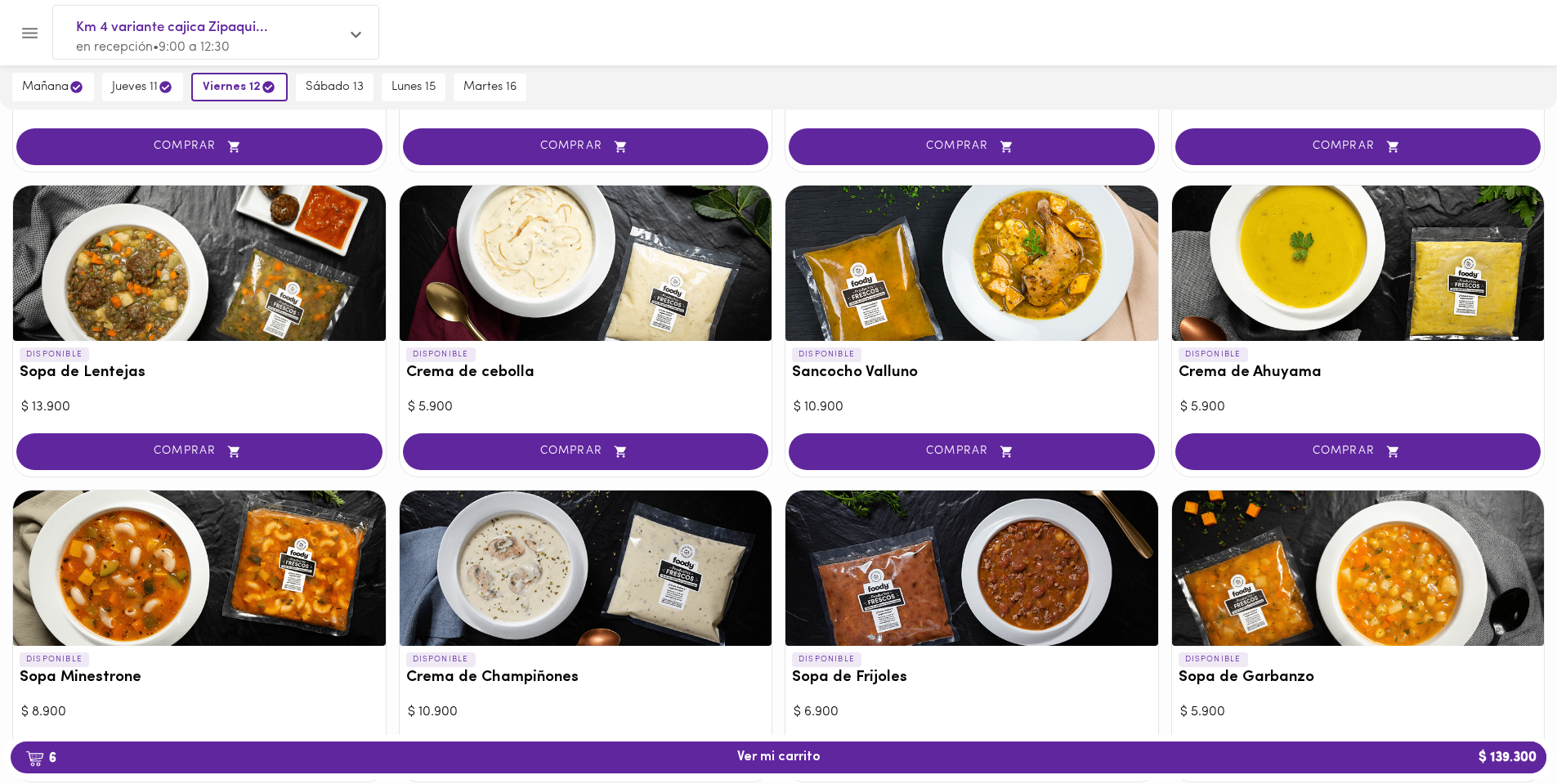
scroll to position [490, 0]
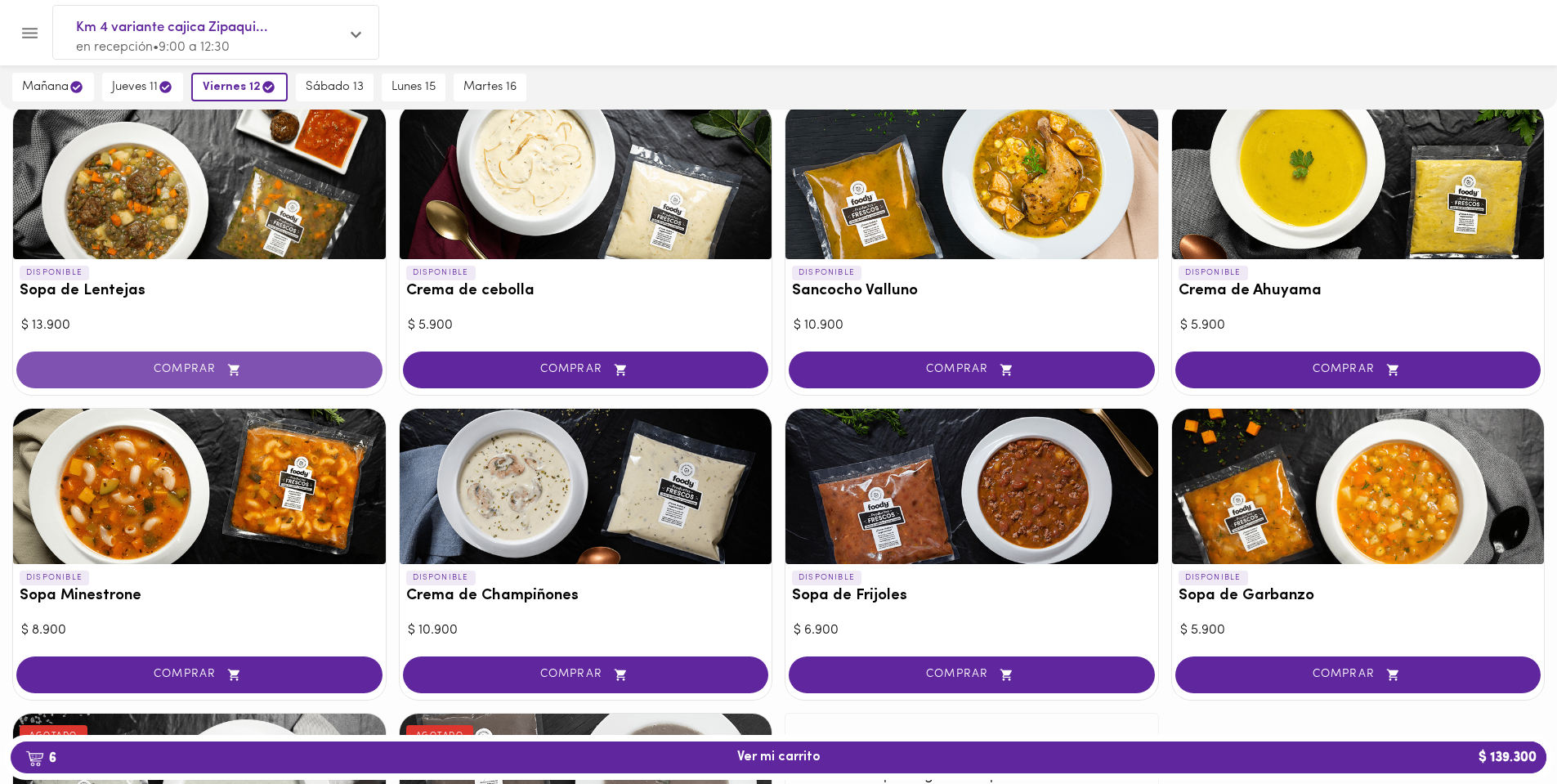
click at [202, 373] on span "COMPRAR" at bounding box center [200, 369] width 326 height 14
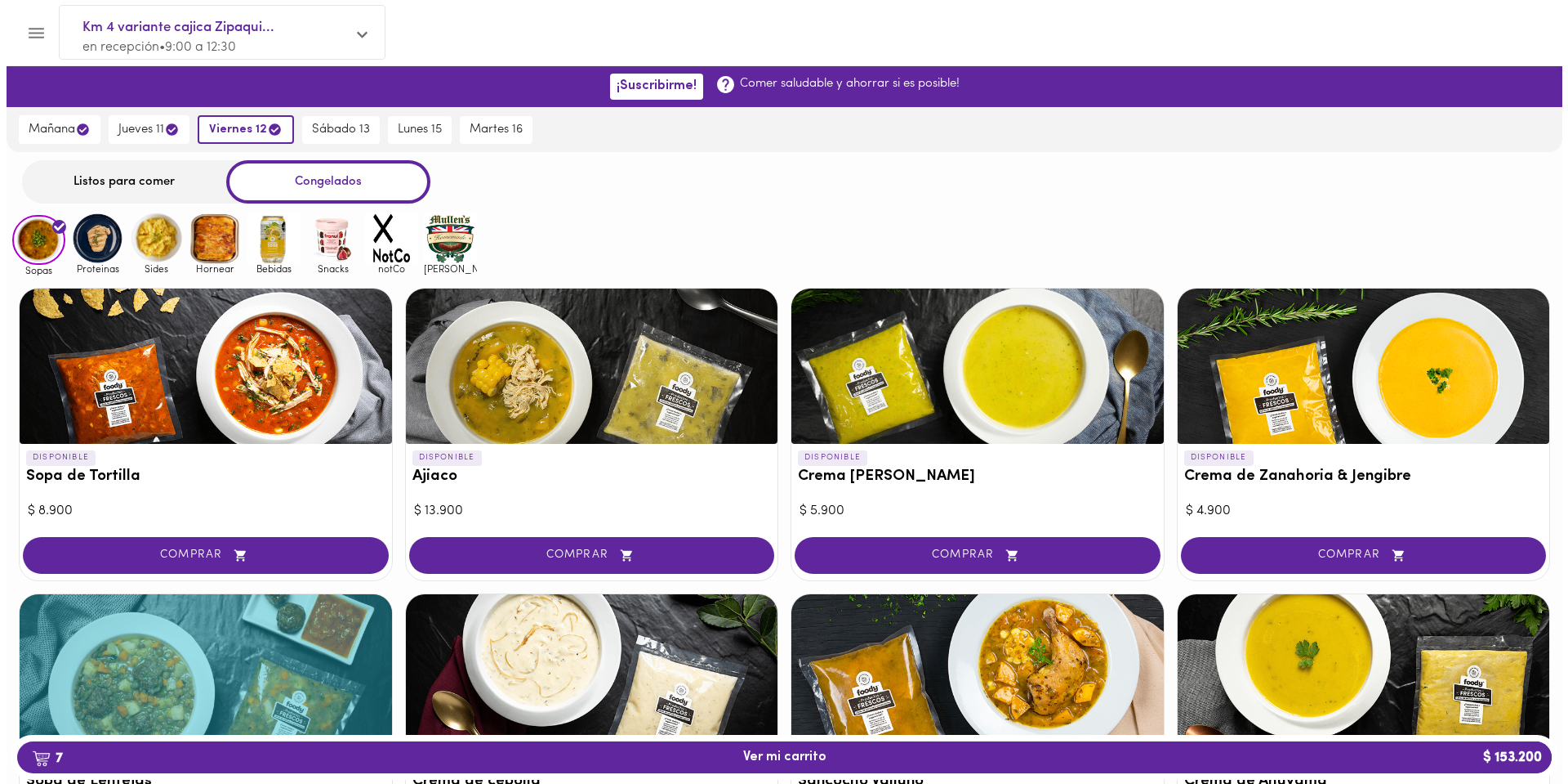
scroll to position [164, 0]
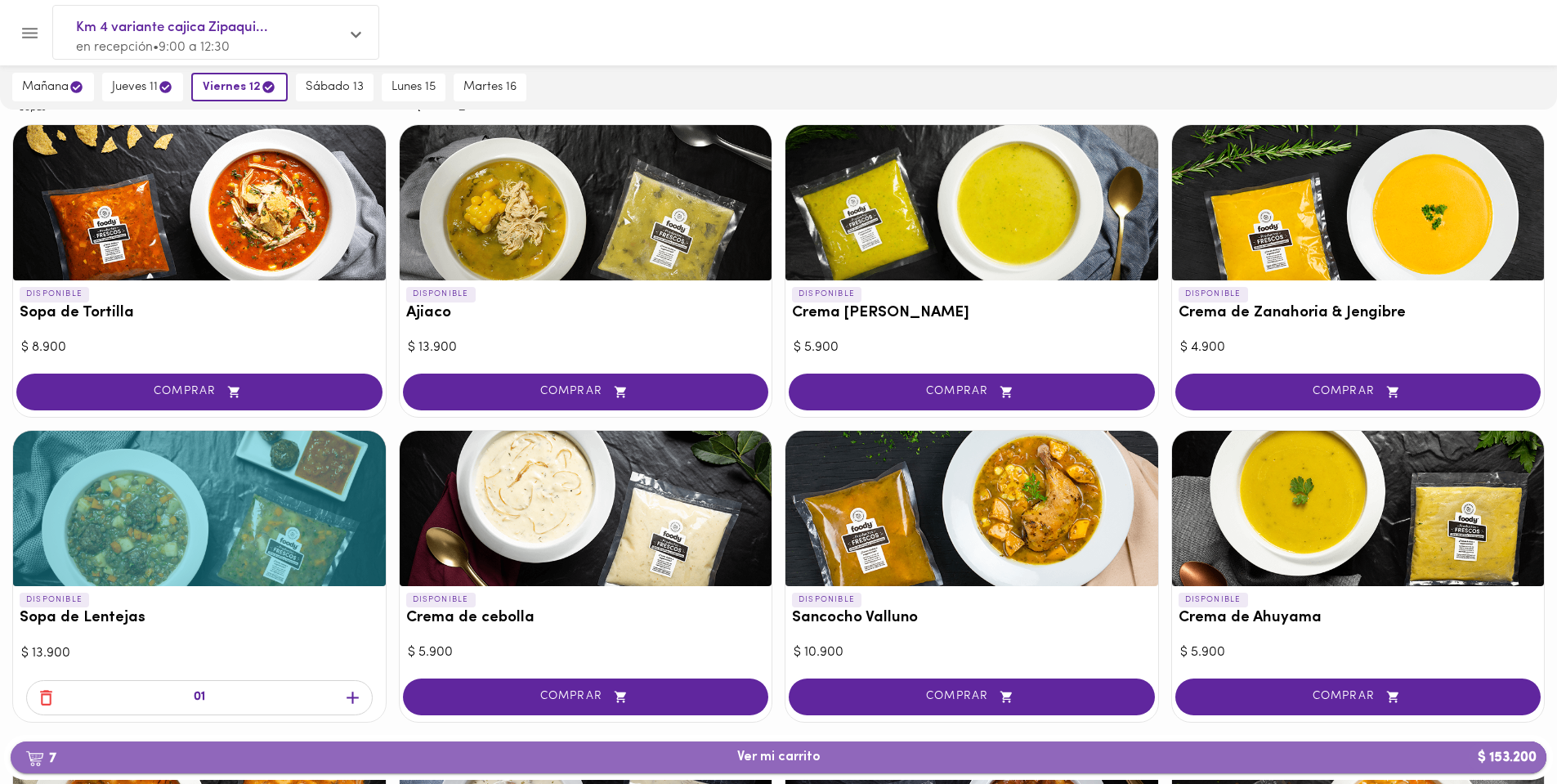
click at [773, 769] on button "7 Ver mi carrito $ 153.200" at bounding box center [778, 757] width 1536 height 32
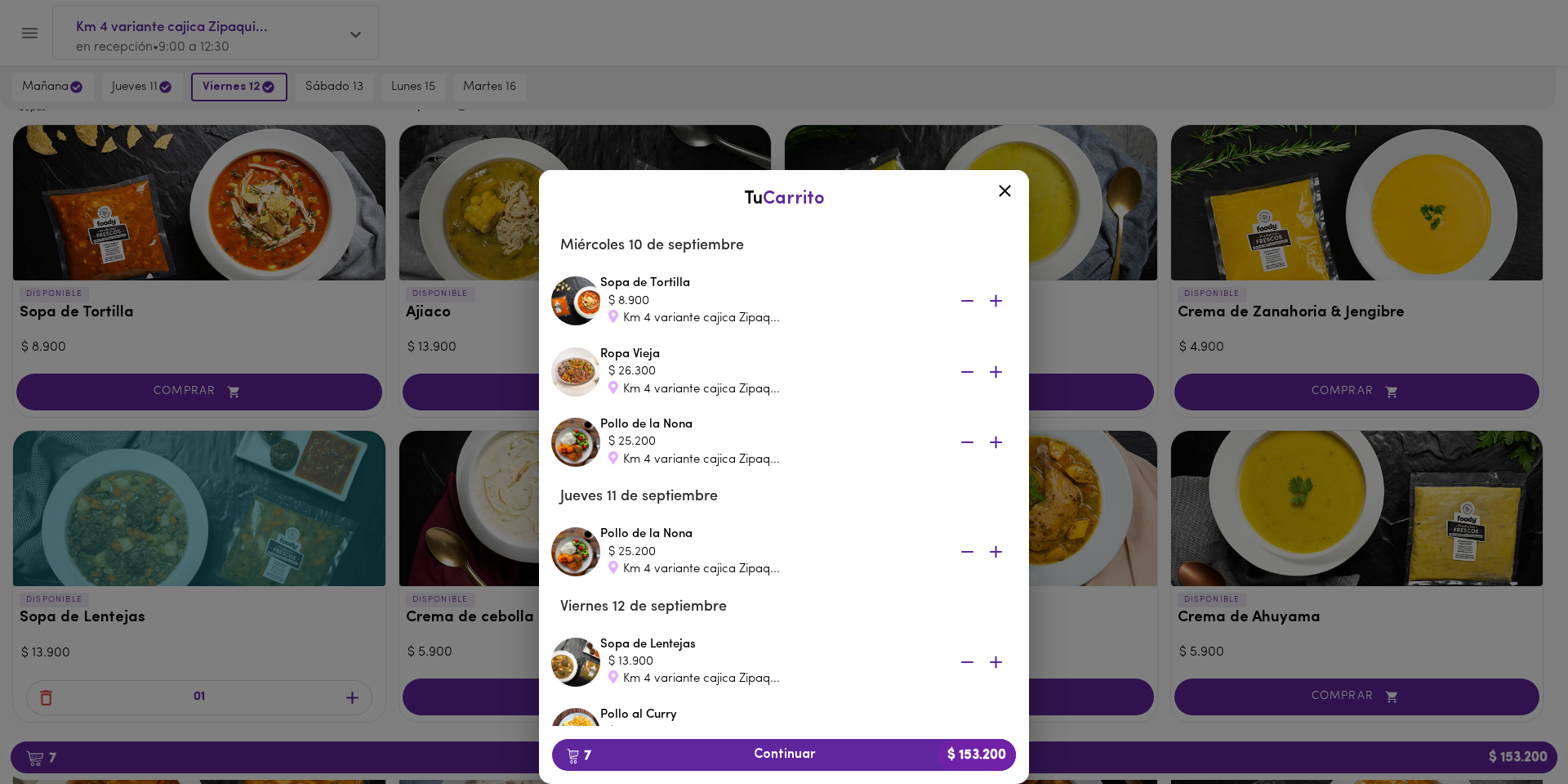
scroll to position [219, 0]
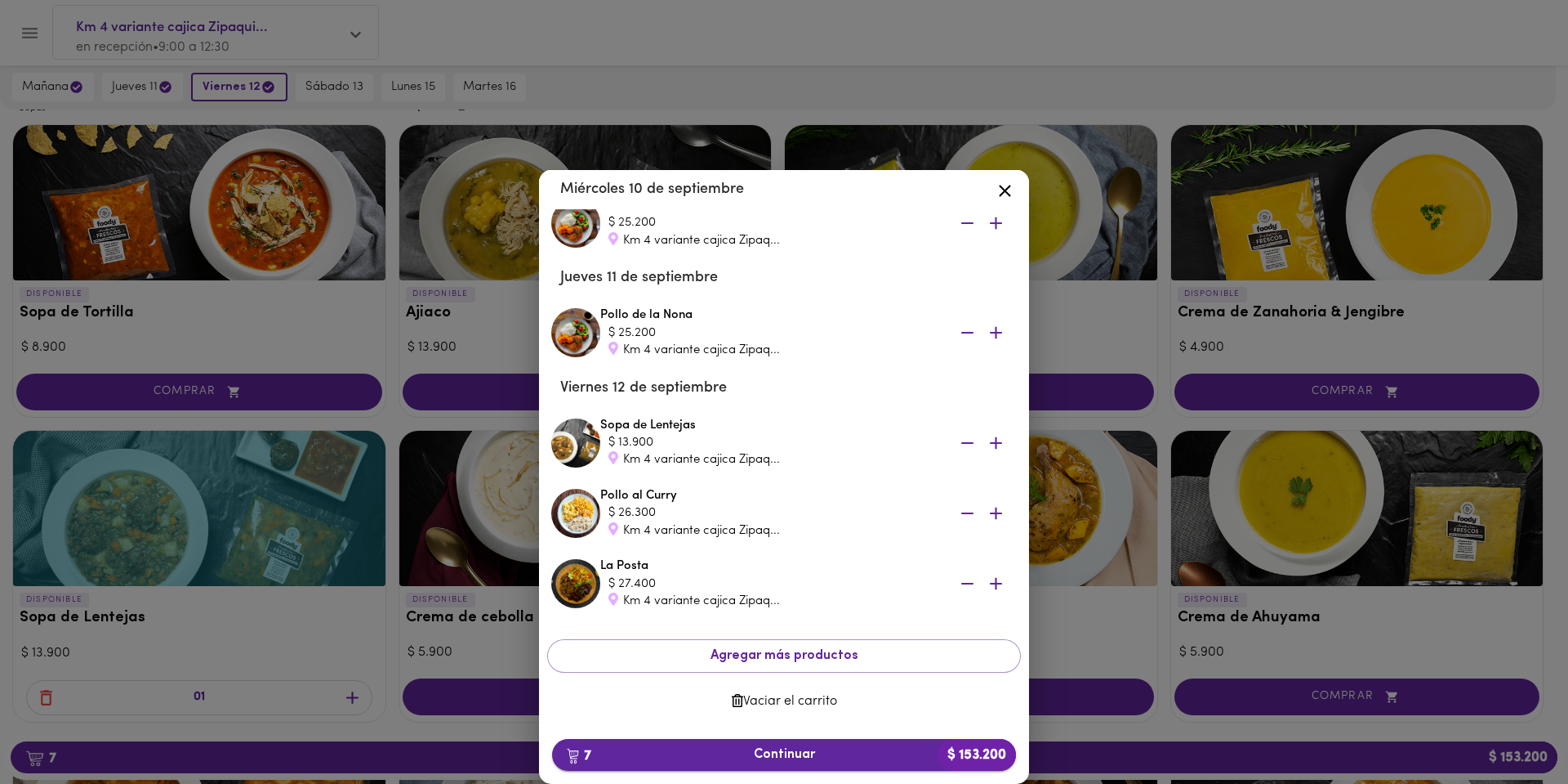
click at [790, 753] on span "7 Continuar $ 153.200" at bounding box center [784, 755] width 438 height 15
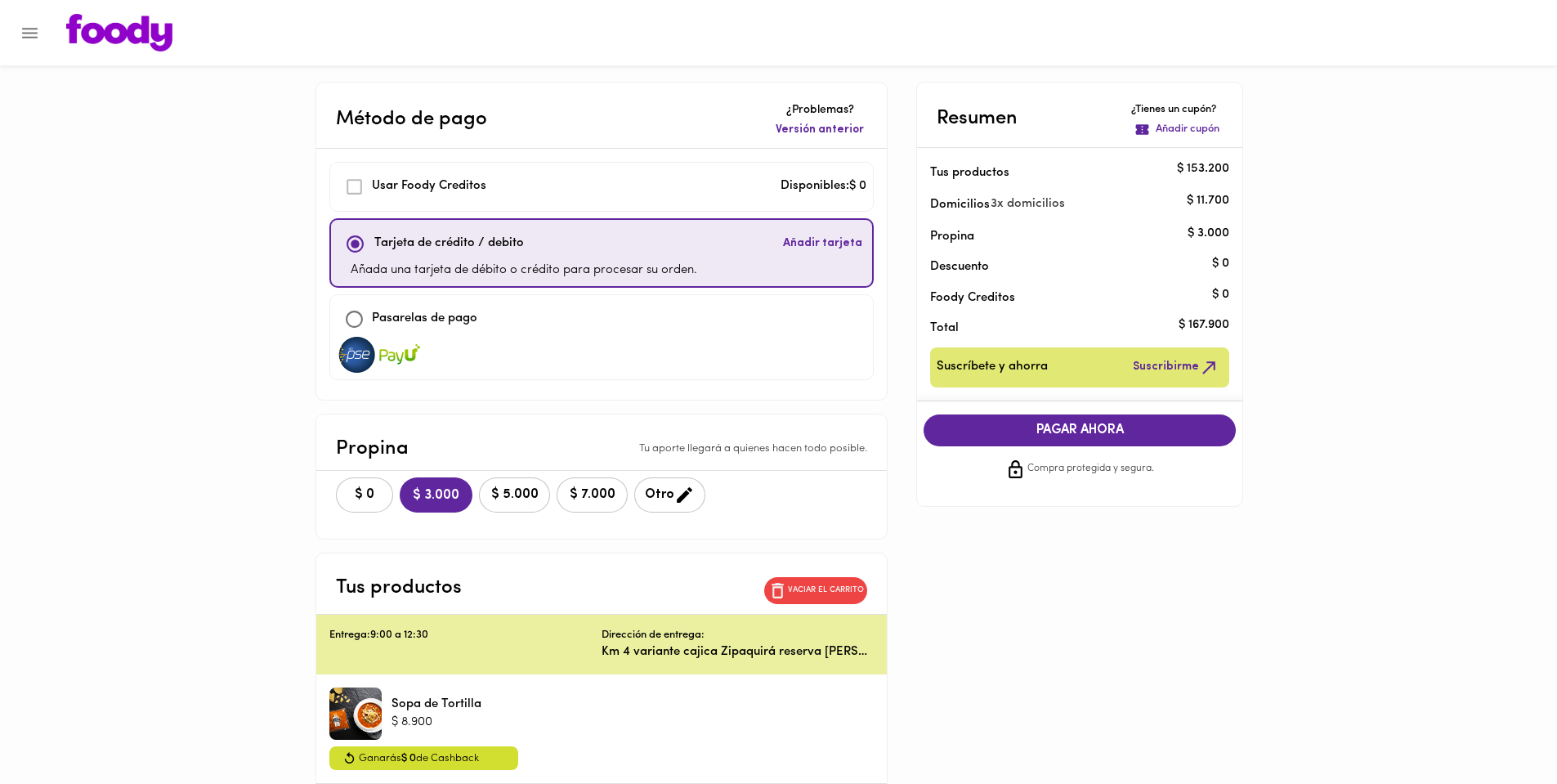
click at [351, 308] on input "checkbox" at bounding box center [354, 319] width 35 height 35
checkbox input "true"
checkbox input "false"
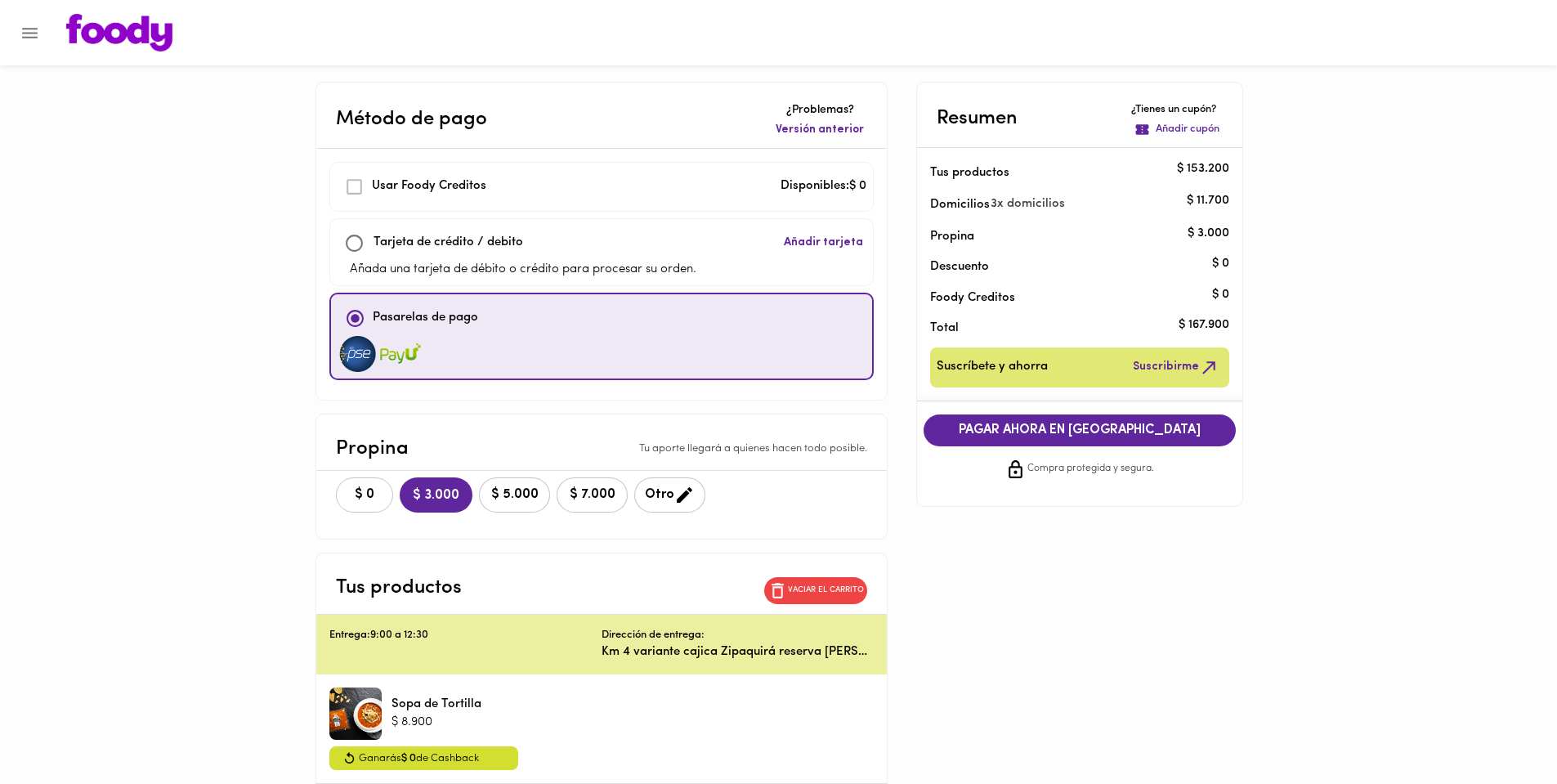
click at [368, 503] on span "$ 0" at bounding box center [364, 494] width 36 height 15
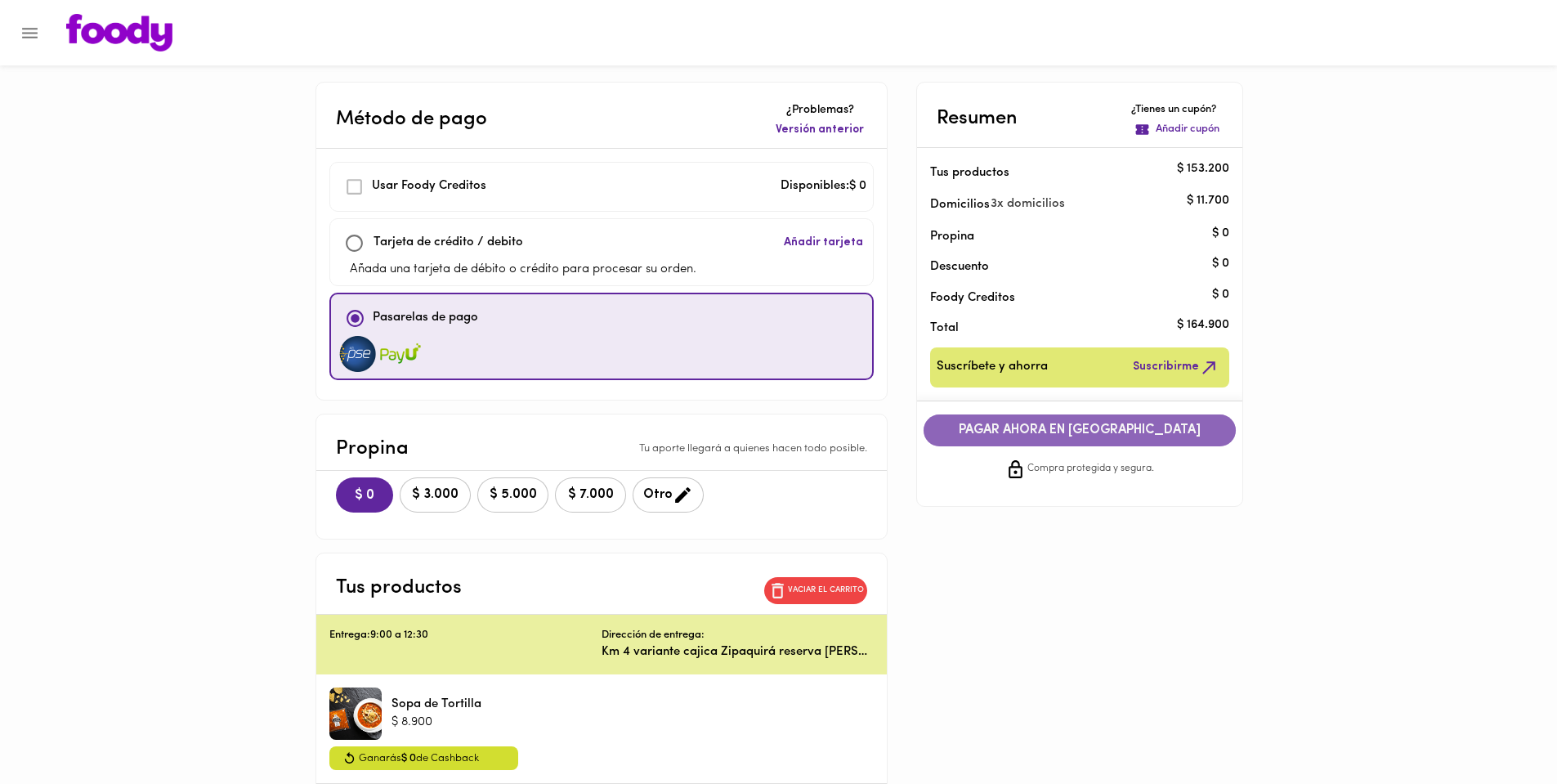
click at [1076, 430] on span "PAGAR AHORA EN PASARELA" at bounding box center [1080, 430] width 279 height 15
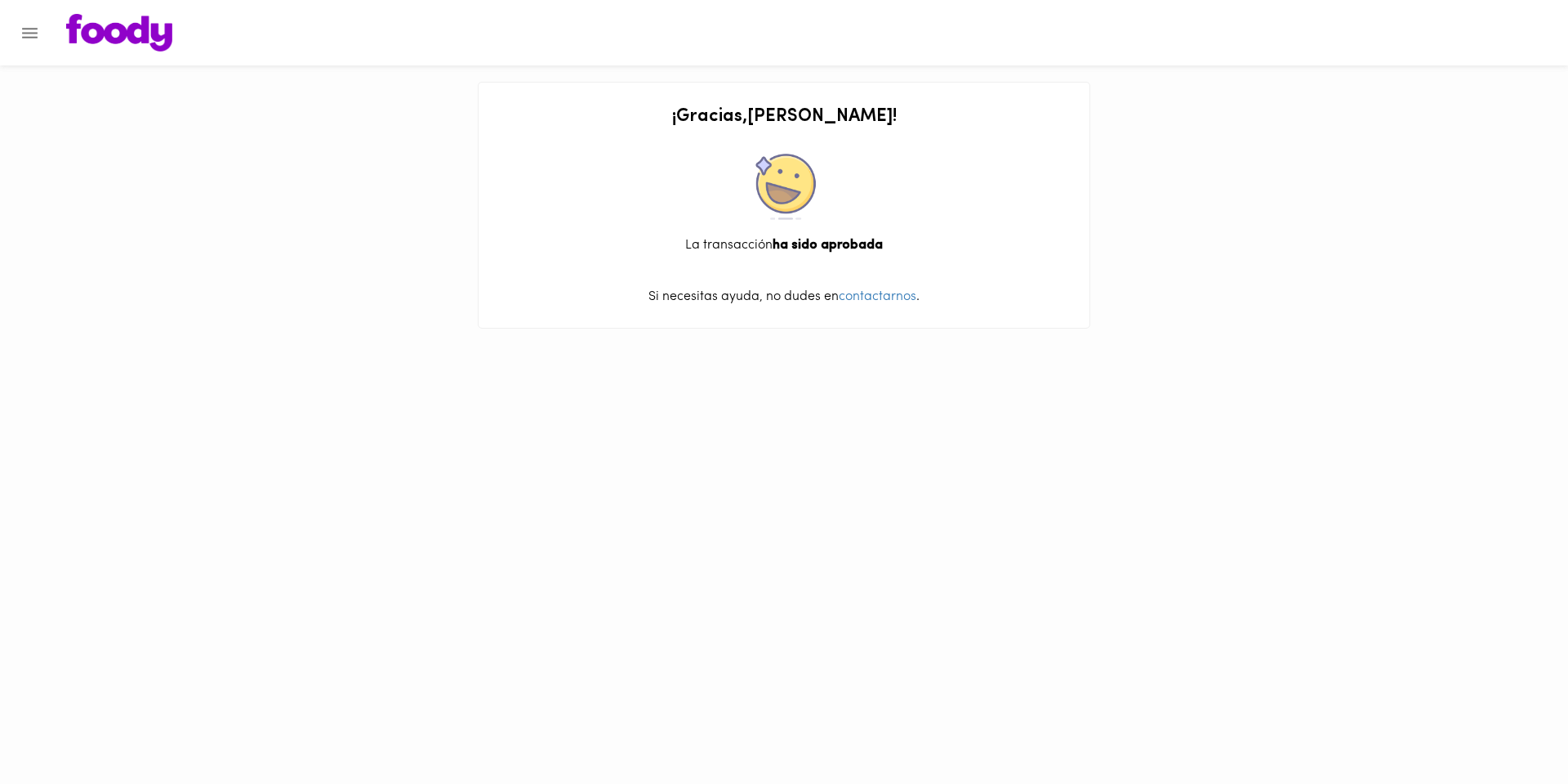
click at [789, 300] on p "Si necesitas ayuda, no dudes en contactarnos ." at bounding box center [784, 297] width 578 height 19
click at [103, 30] on img at bounding box center [119, 33] width 106 height 38
